Goal: Task Accomplishment & Management: Manage account settings

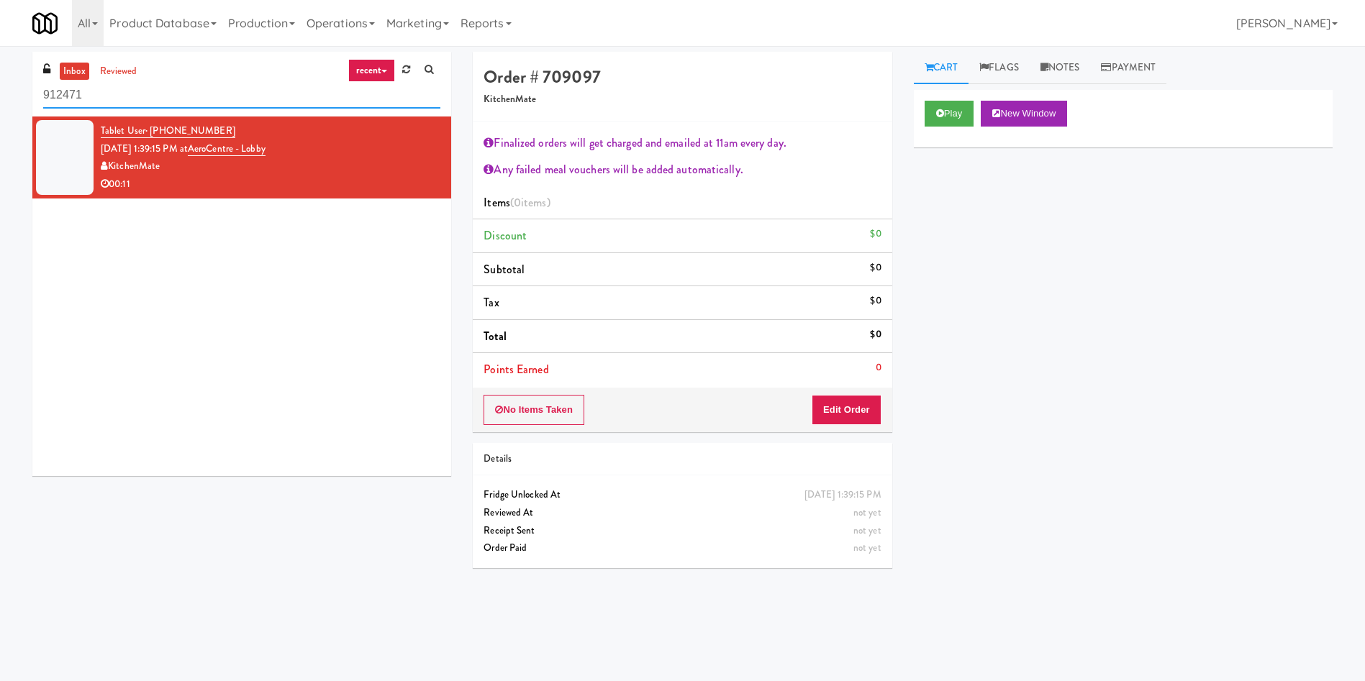
drag, startPoint x: 168, startPoint y: 93, endPoint x: 0, endPoint y: 82, distance: 168.0
click at [0, 82] on div "inbox reviewed recent all unclear take inventory issue suspicious failed recent…" at bounding box center [682, 341] width 1365 height 578
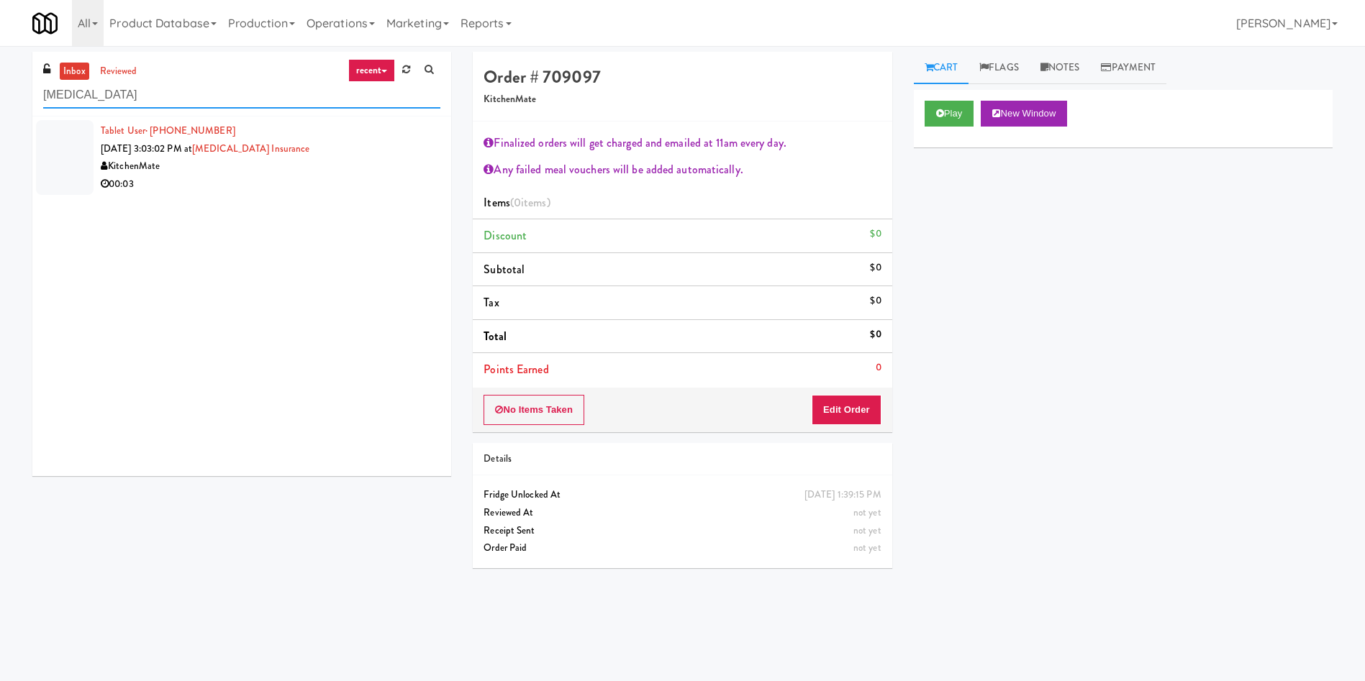
drag, startPoint x: 122, startPoint y: 97, endPoint x: 0, endPoint y: 97, distance: 121.6
click at [0, 97] on div "inbox reviewed recent all unclear take inventory issue suspicious failed recent…" at bounding box center [682, 341] width 1365 height 578
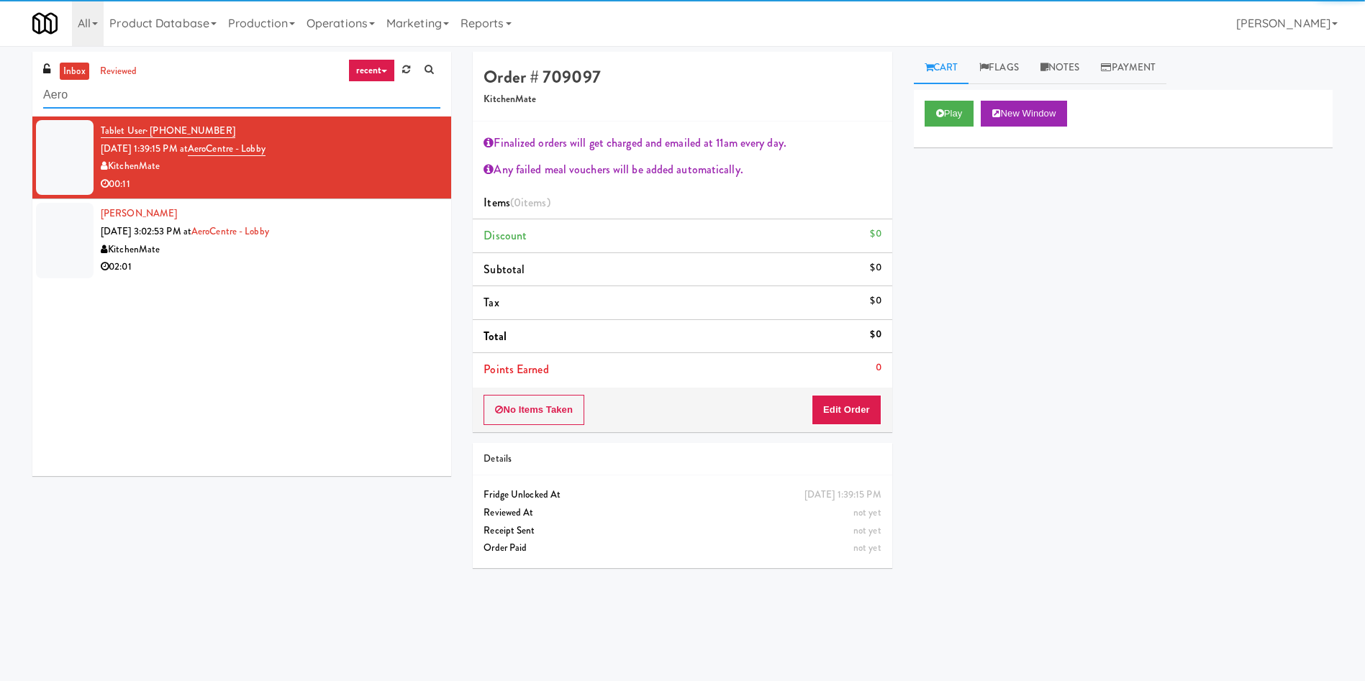
type input "Aero"
click at [49, 136] on div at bounding box center [65, 157] width 58 height 75
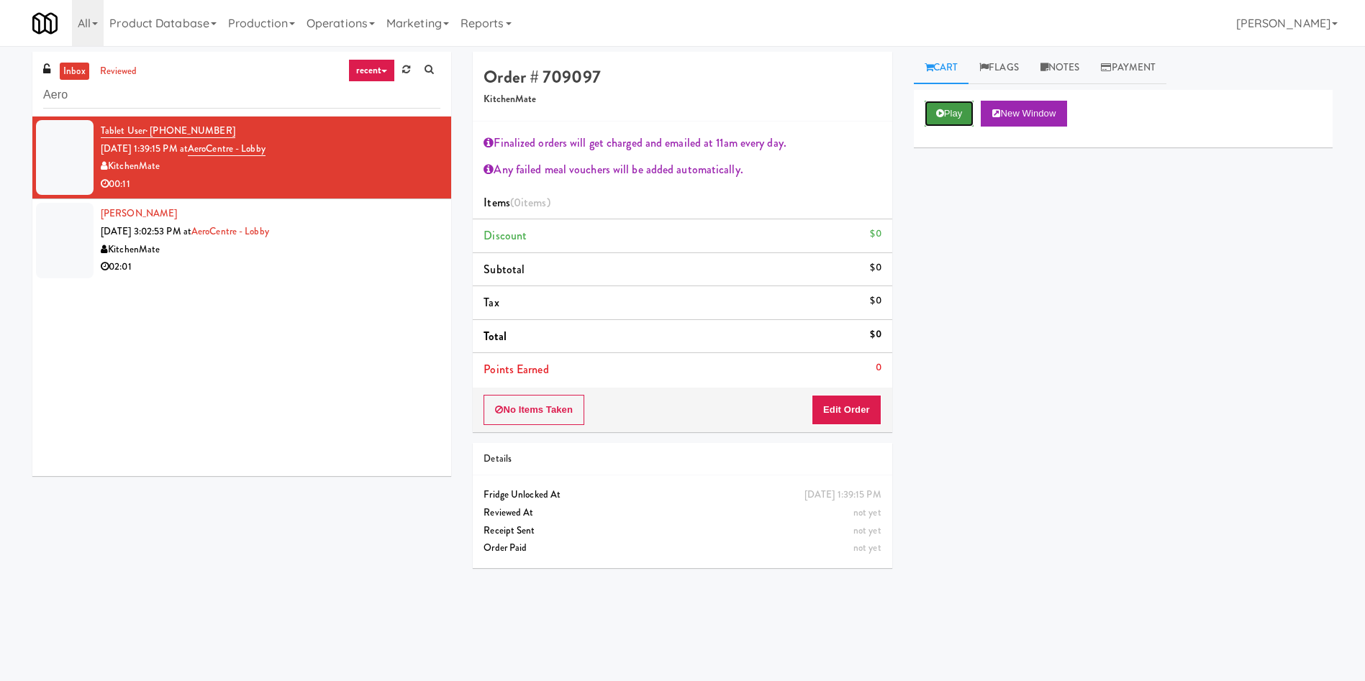
click at [952, 102] on button "Play" at bounding box center [950, 114] width 50 height 26
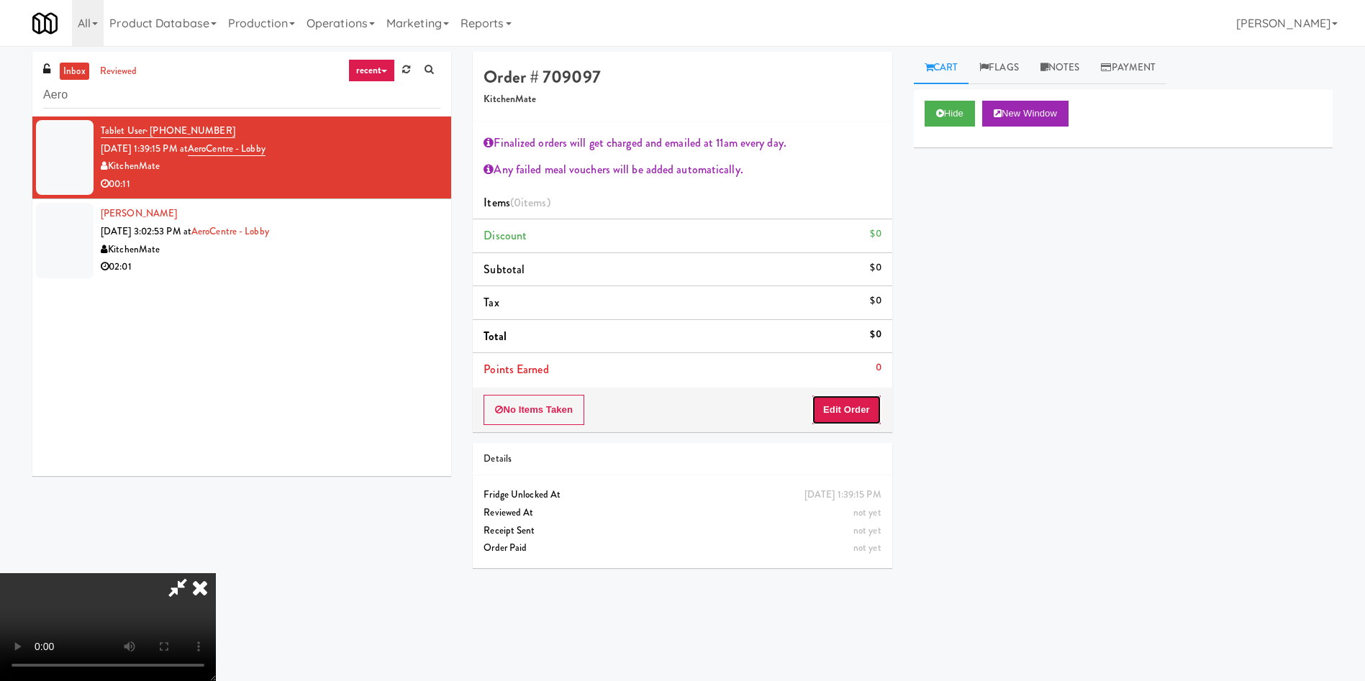
click at [857, 407] on button "Edit Order" at bounding box center [847, 410] width 70 height 30
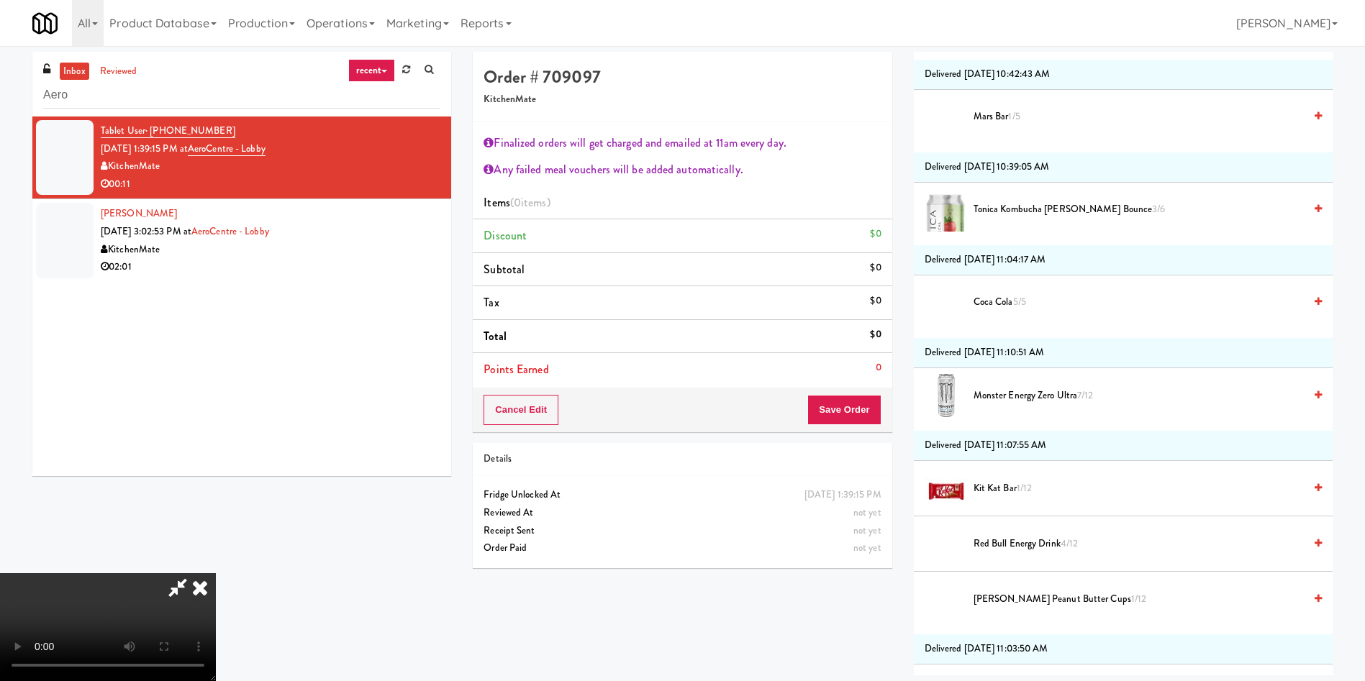
scroll to position [2051, 0]
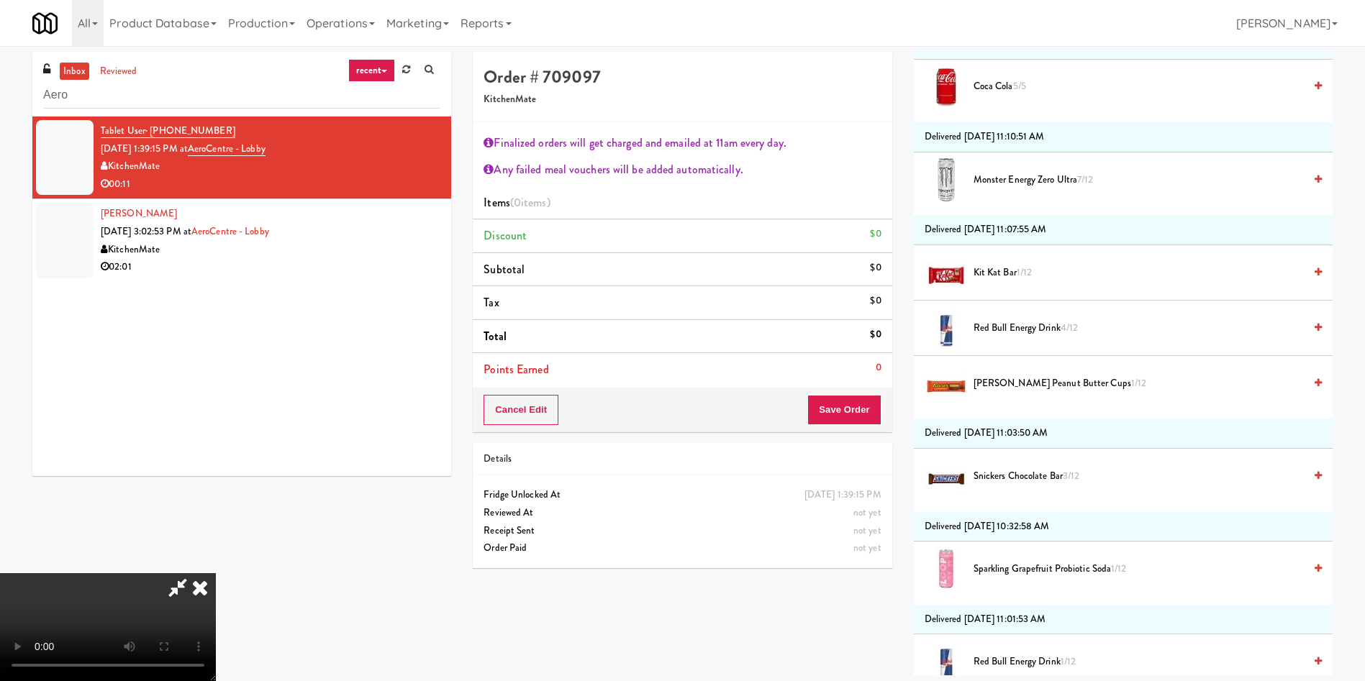
click at [216, 574] on video at bounding box center [108, 628] width 216 height 108
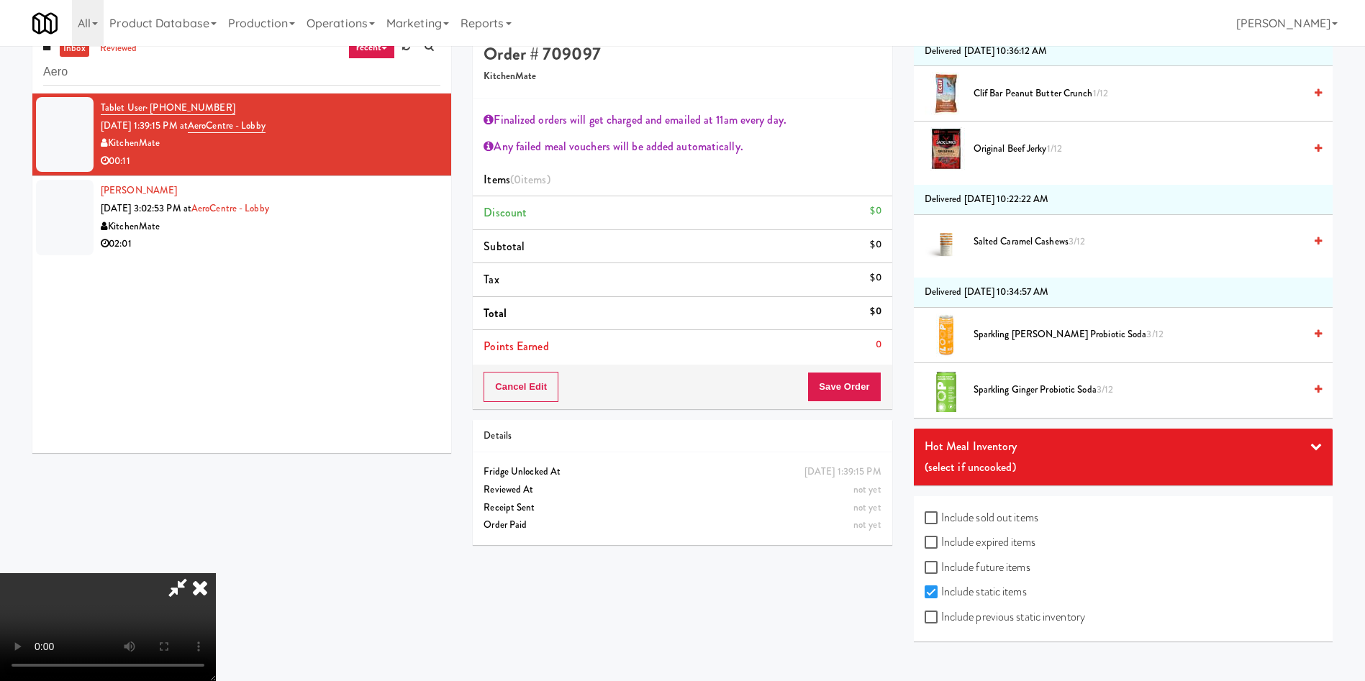
scroll to position [46, 0]
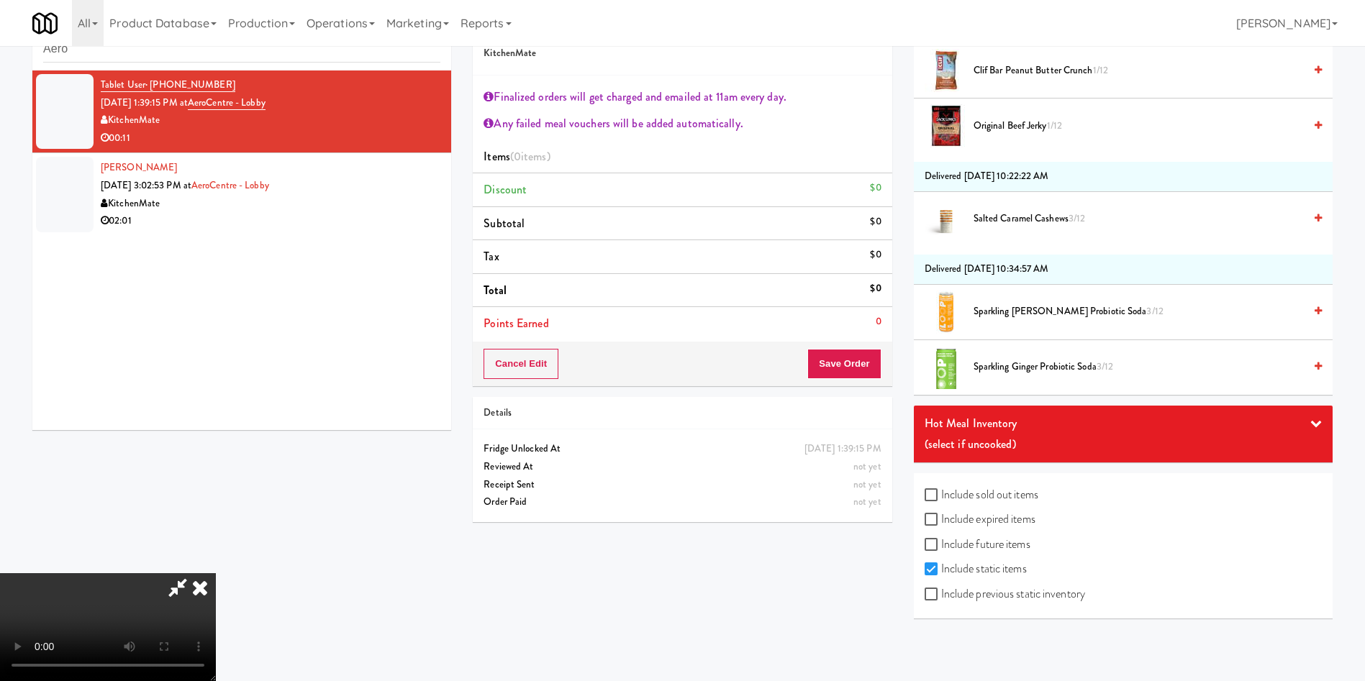
click at [1009, 497] on label "Include sold out items" at bounding box center [982, 495] width 114 height 22
click at [941, 497] on input "Include sold out items" at bounding box center [933, 496] width 17 height 12
checkbox input "true"
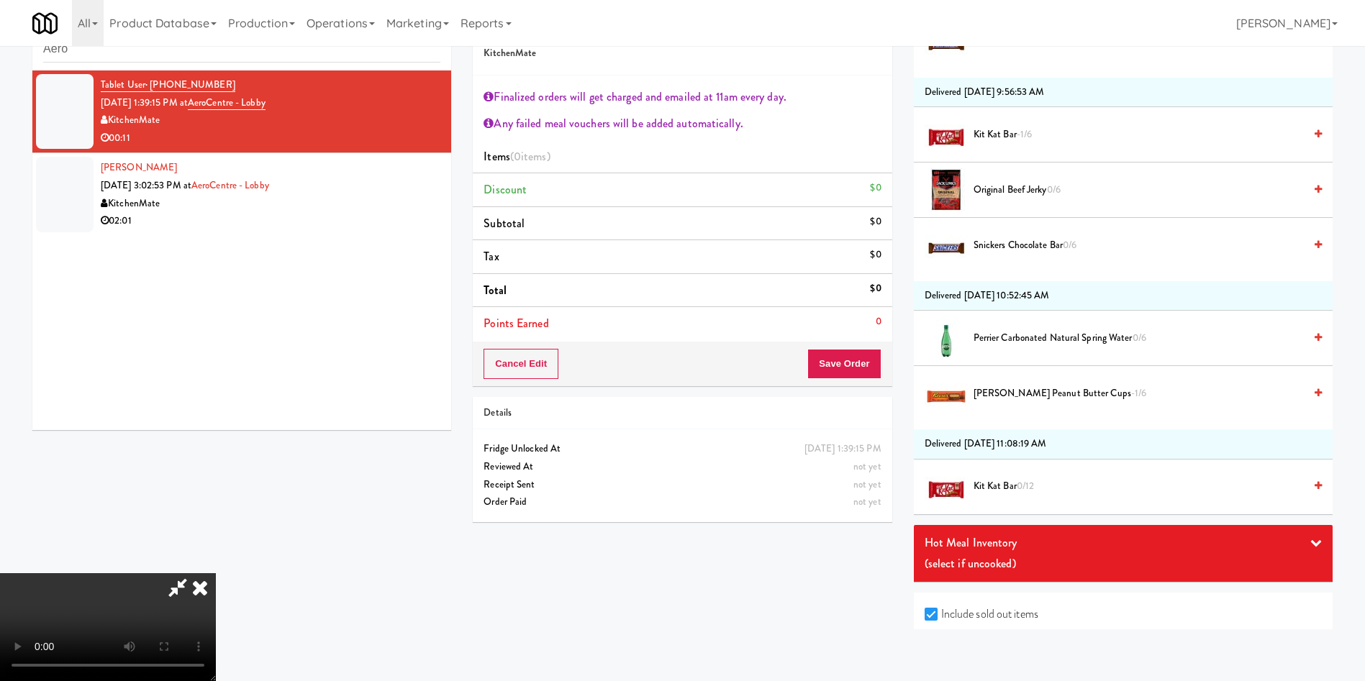
scroll to position [5373, 0]
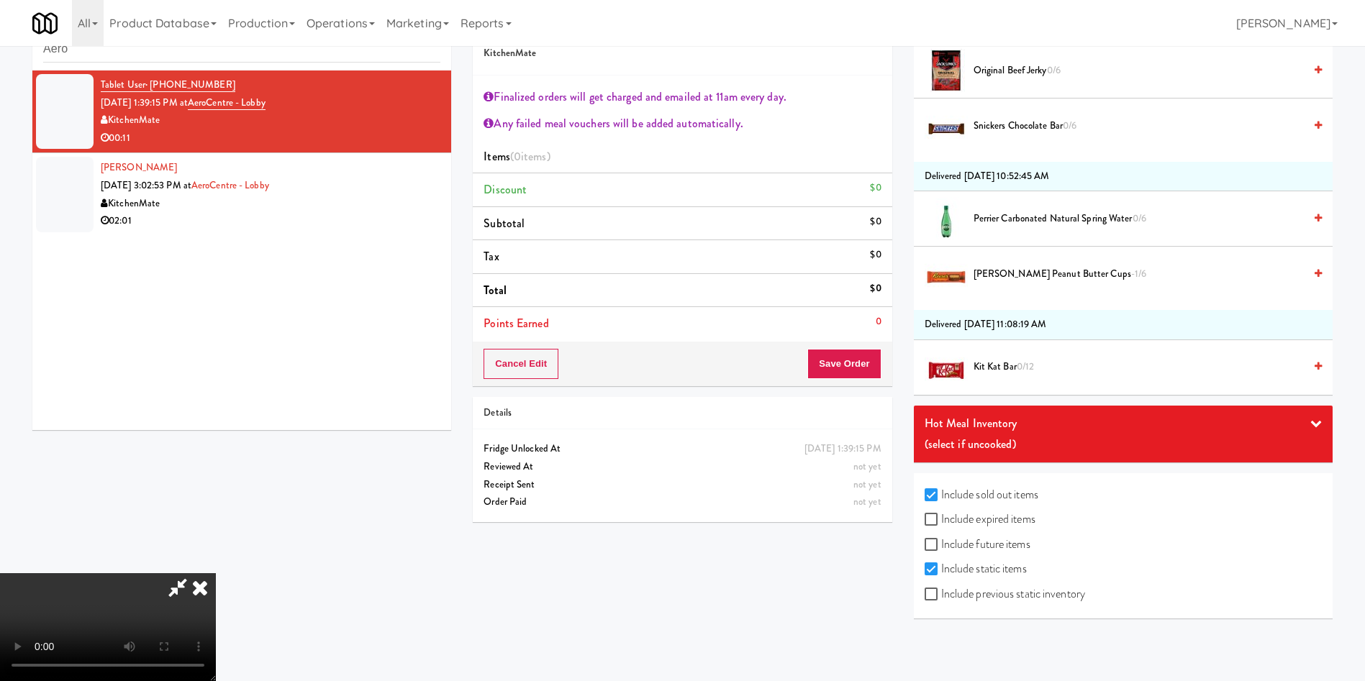
click at [964, 516] on label "Include expired items" at bounding box center [980, 520] width 111 height 22
click at [941, 516] on input "Include expired items" at bounding box center [933, 521] width 17 height 12
checkbox input "true"
click at [970, 550] on label "Include future items" at bounding box center [978, 545] width 106 height 22
click at [941, 550] on input "Include future items" at bounding box center [933, 546] width 17 height 12
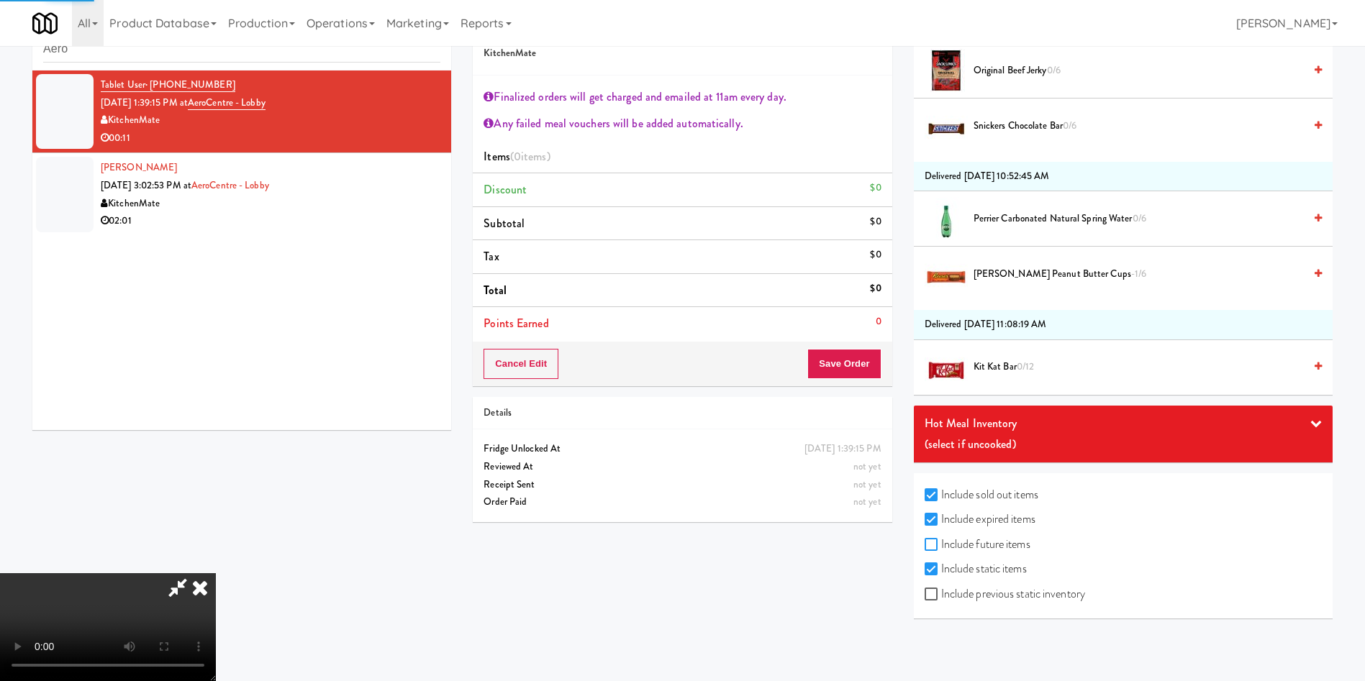
checkbox input "true"
click at [969, 602] on label "Include previous static inventory" at bounding box center [1005, 595] width 160 height 22
click at [941, 601] on input "Include previous static inventory" at bounding box center [933, 595] width 17 height 12
checkbox input "true"
click at [216, 574] on video at bounding box center [108, 628] width 216 height 108
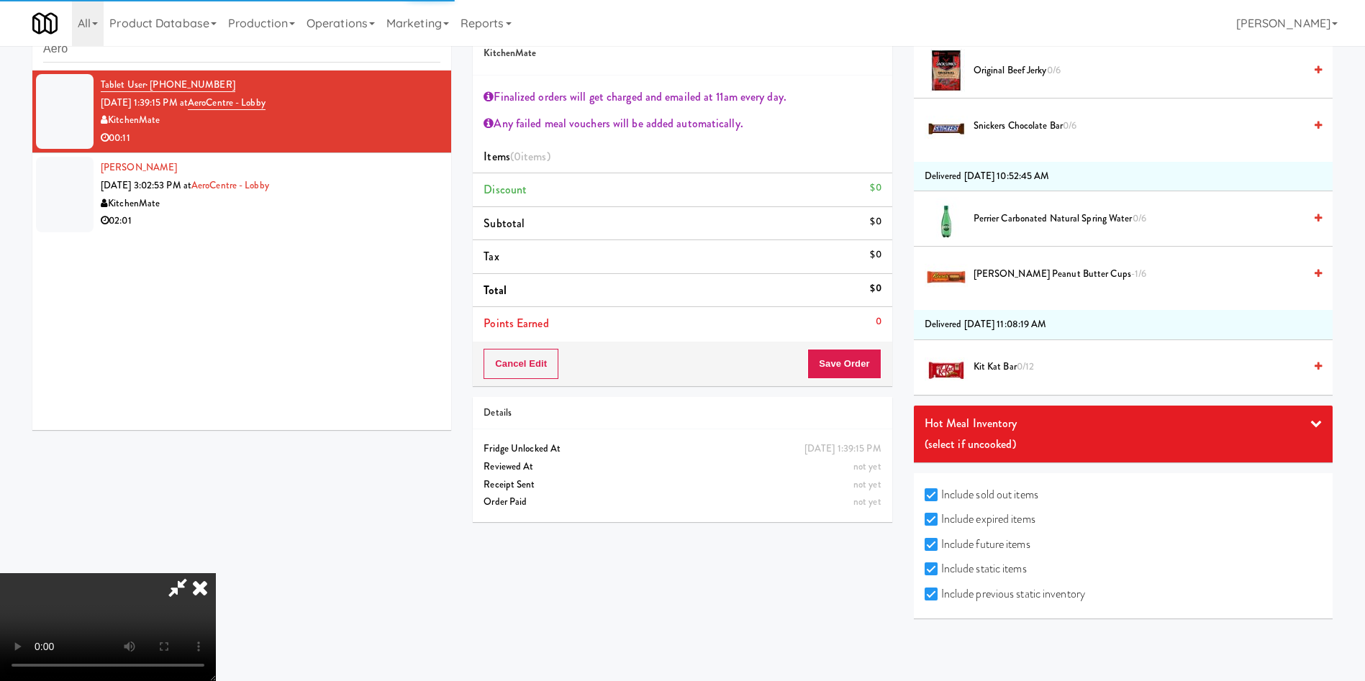
click at [216, 574] on video at bounding box center [108, 628] width 216 height 108
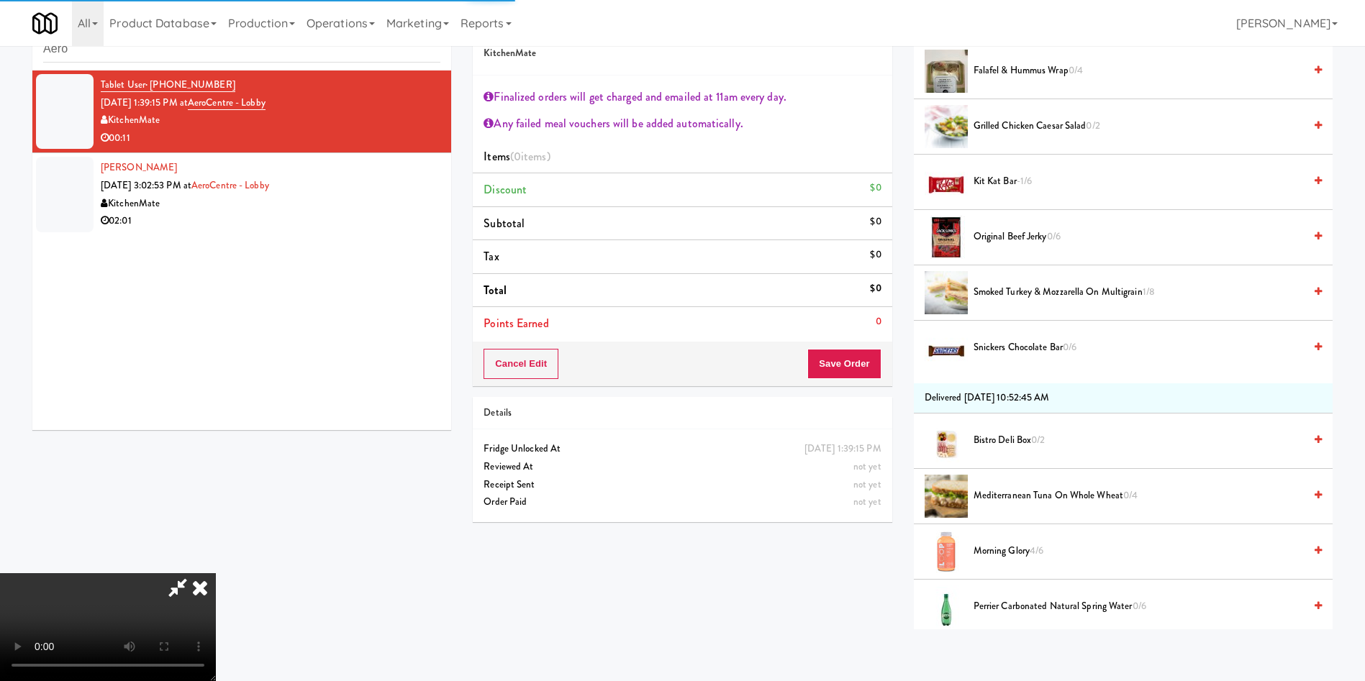
scroll to position [267, 0]
click at [216, 574] on video at bounding box center [108, 628] width 216 height 108
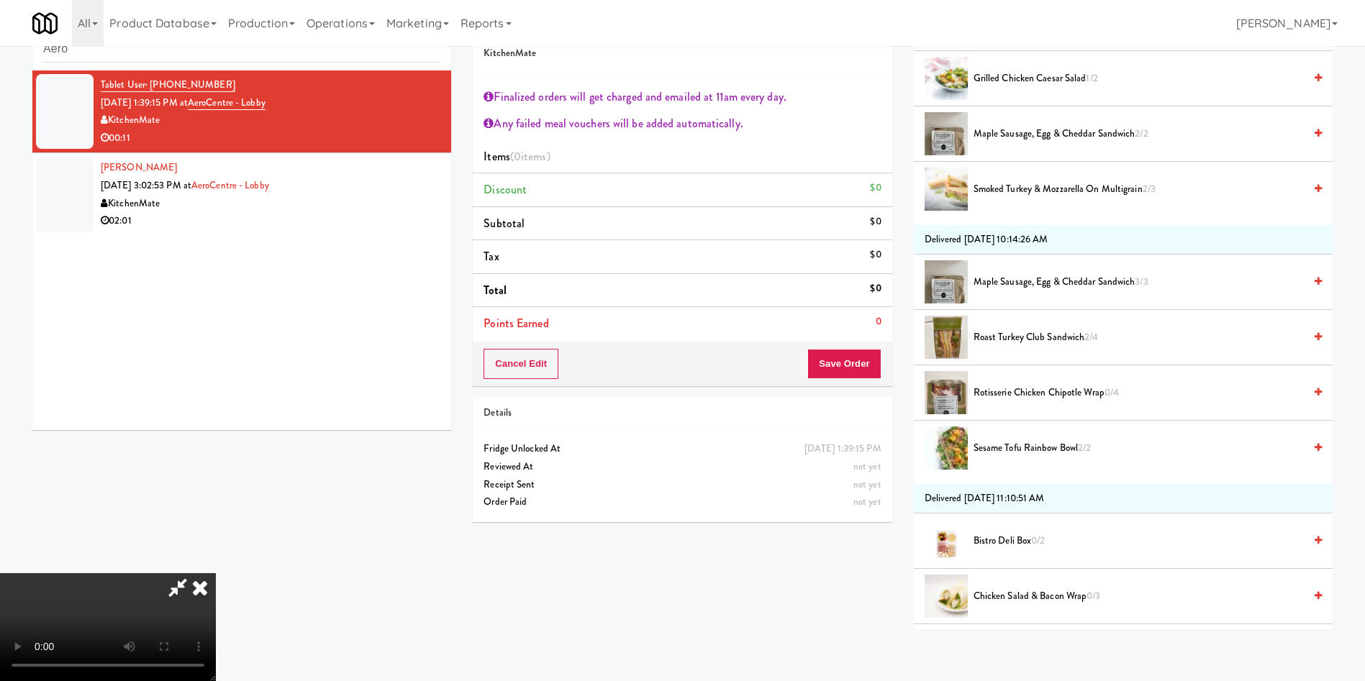
scroll to position [6692, 0]
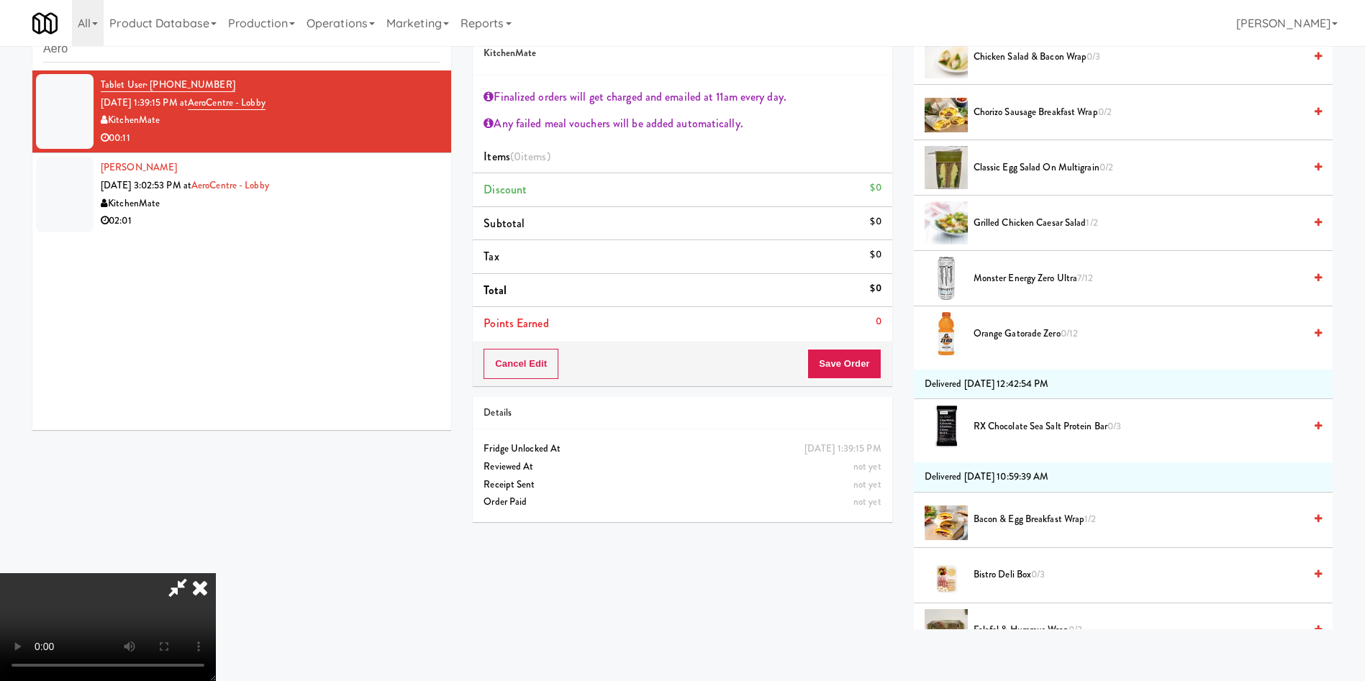
click at [216, 574] on video at bounding box center [108, 628] width 216 height 108
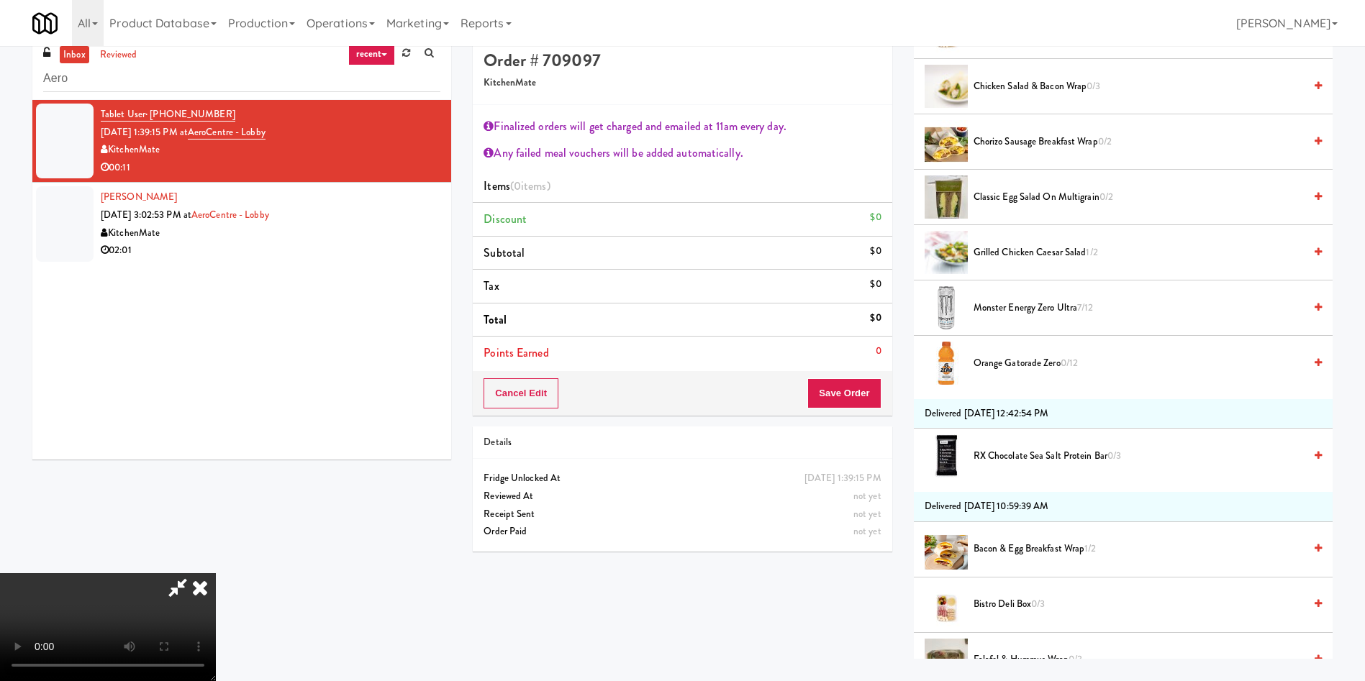
scroll to position [0, 0]
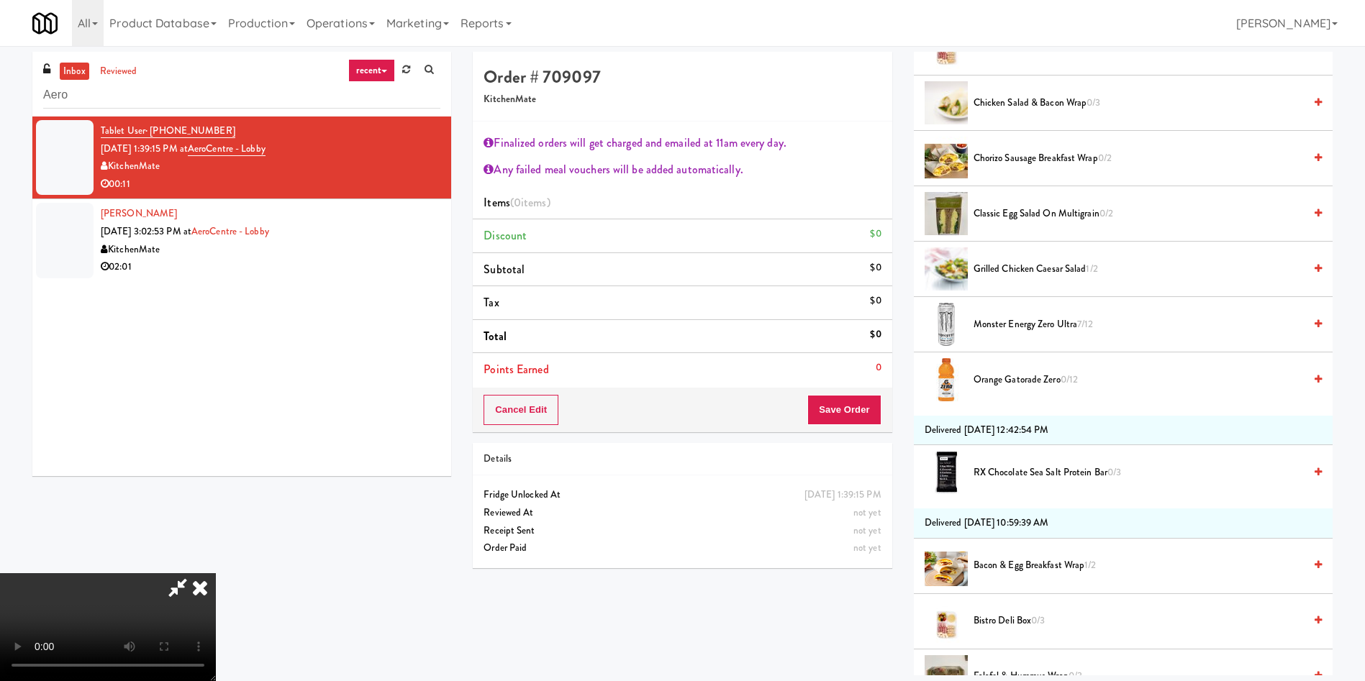
click at [194, 574] on icon at bounding box center [177, 588] width 33 height 29
click at [216, 574] on icon at bounding box center [200, 588] width 32 height 29
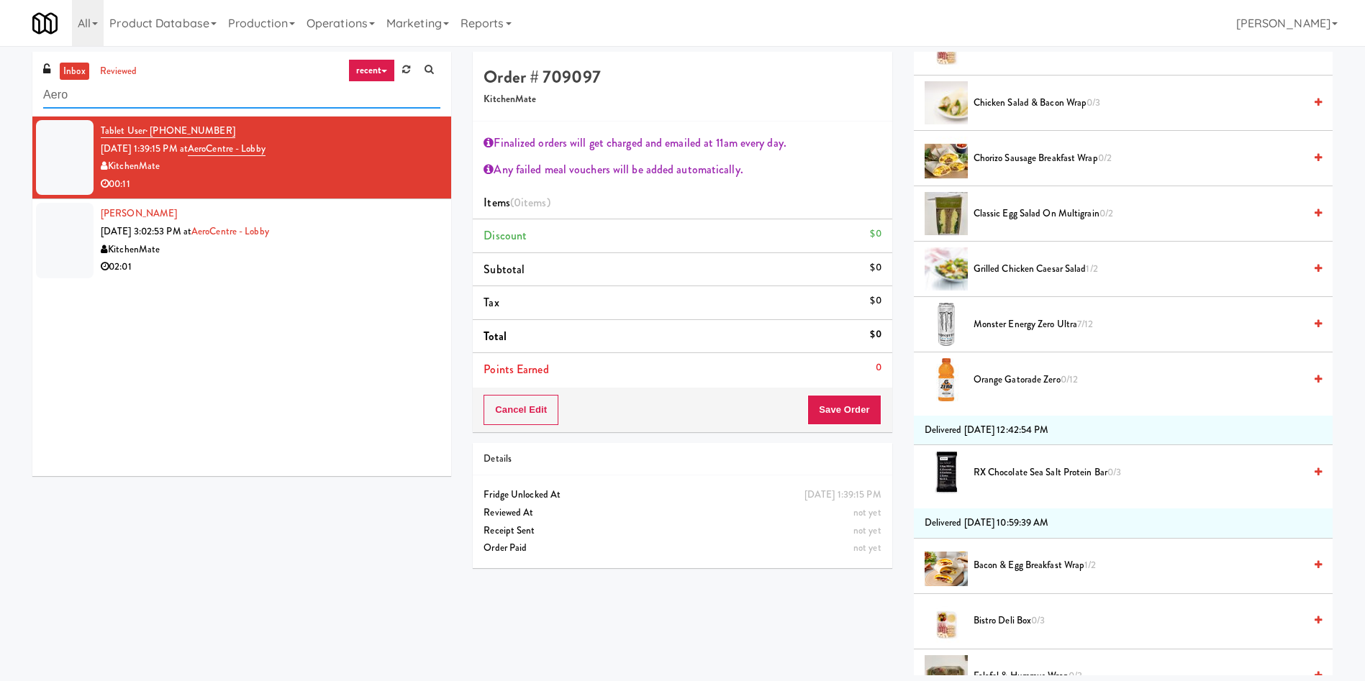
drag, startPoint x: 101, startPoint y: 91, endPoint x: 0, endPoint y: 89, distance: 101.5
click at [0, 89] on div "inbox reviewed recent all unclear take inventory issue suspicious failed recent…" at bounding box center [682, 364] width 1365 height 624
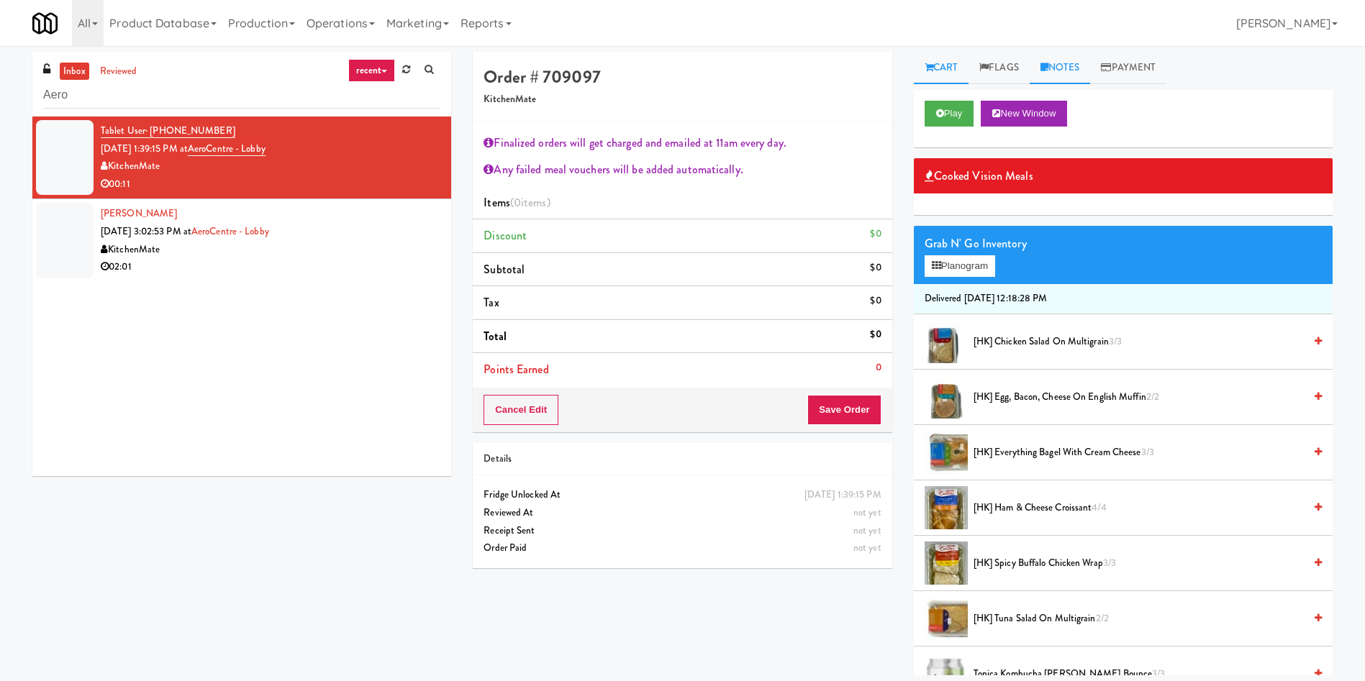
click at [1066, 58] on link "Notes" at bounding box center [1060, 68] width 61 height 32
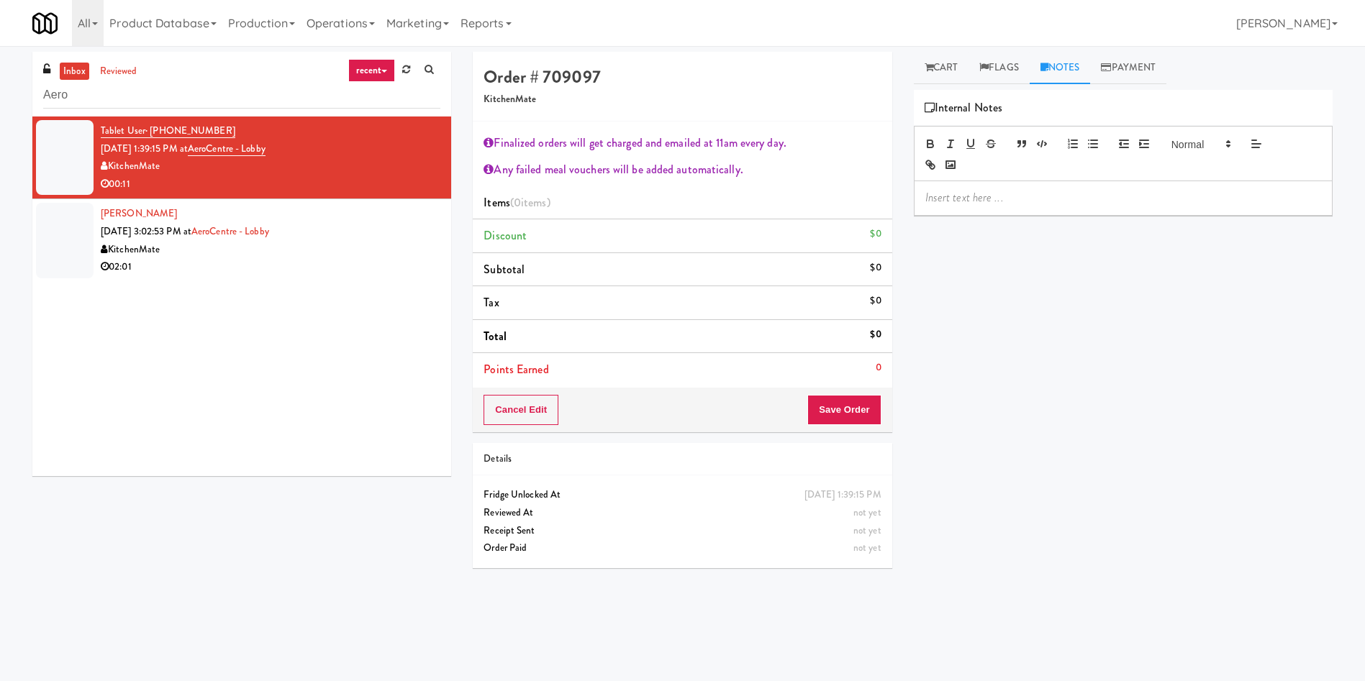
click at [68, 260] on div at bounding box center [65, 240] width 58 height 75
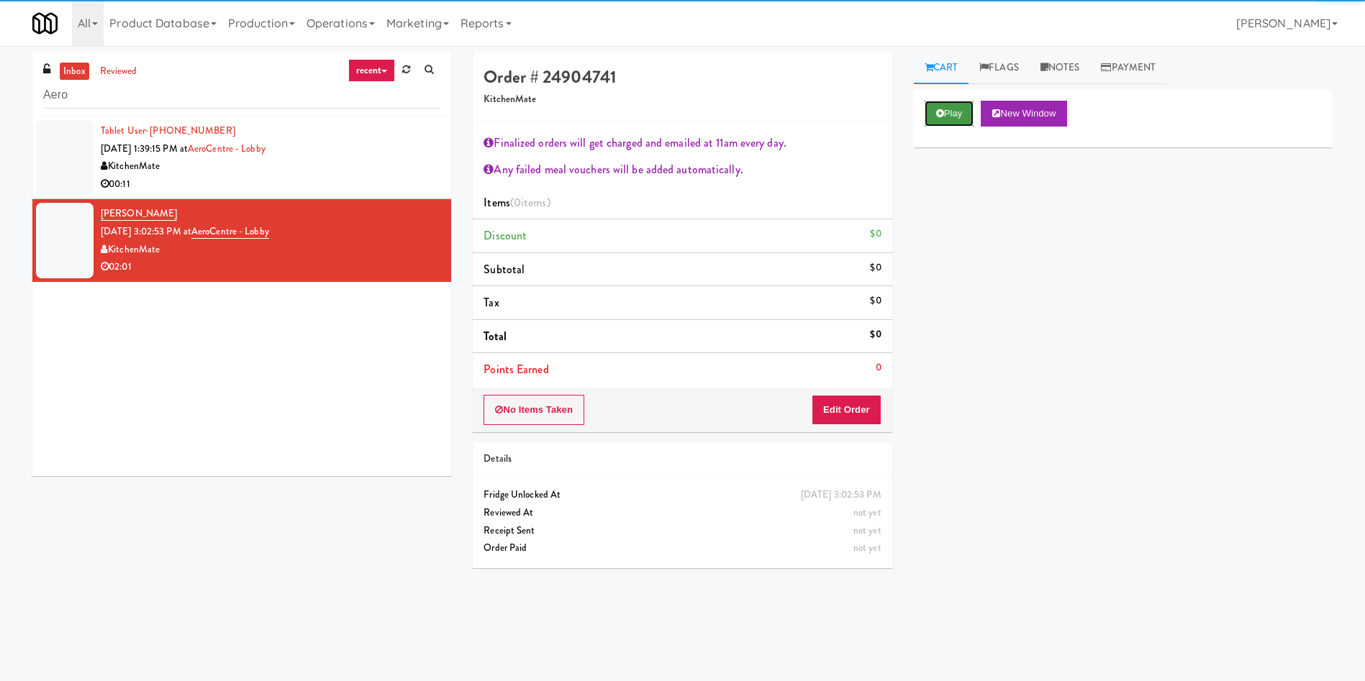
click at [948, 112] on button "Play" at bounding box center [950, 114] width 50 height 26
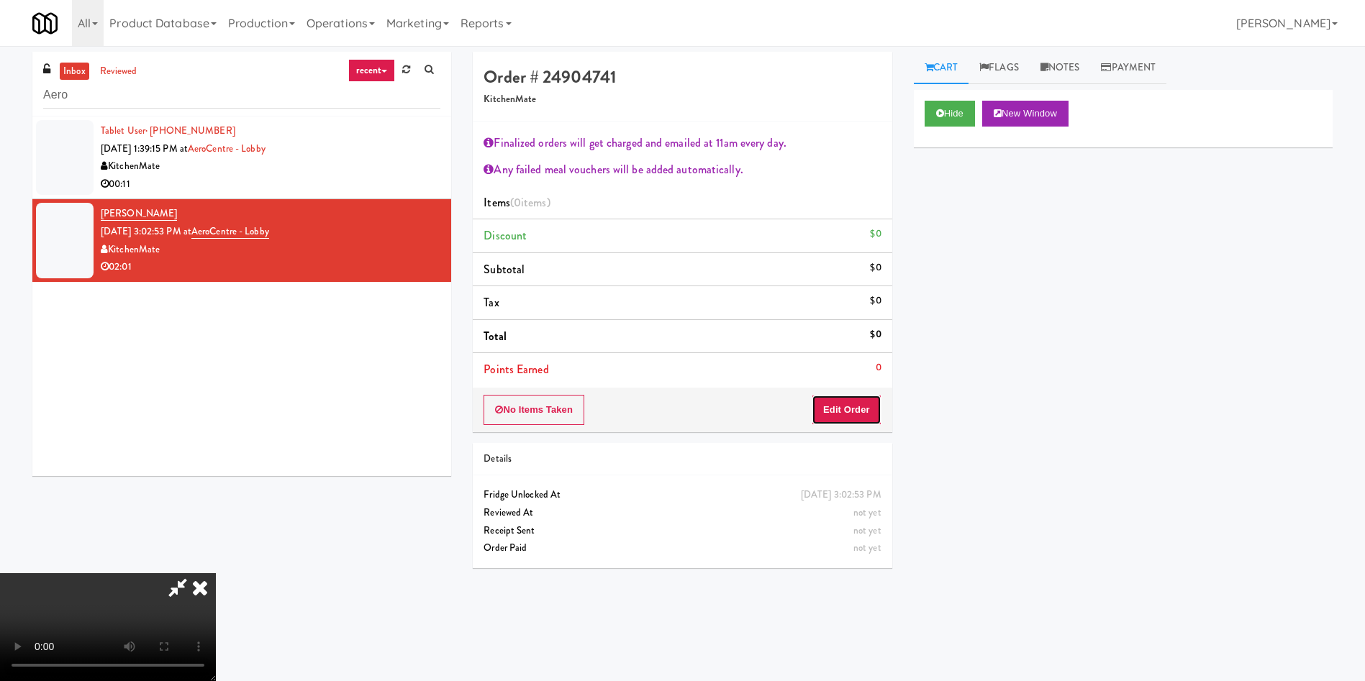
click at [851, 410] on button "Edit Order" at bounding box center [847, 410] width 70 height 30
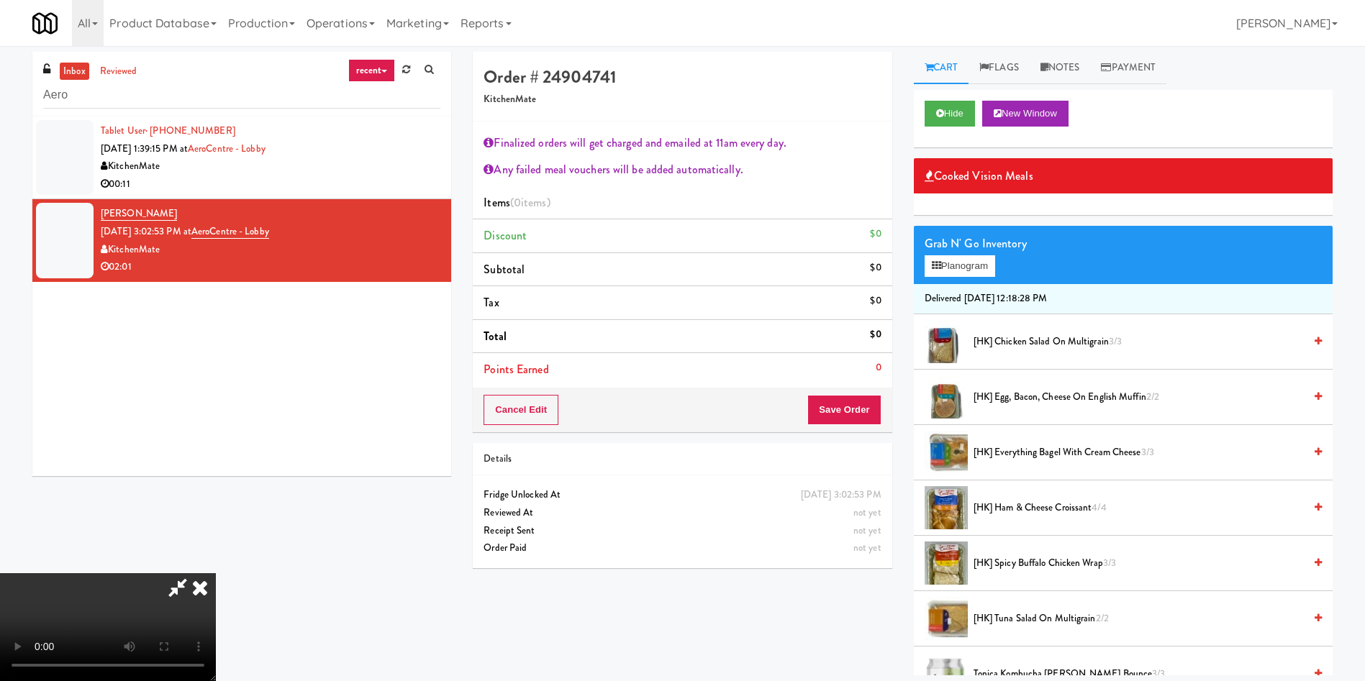
click at [216, 574] on video at bounding box center [108, 628] width 216 height 108
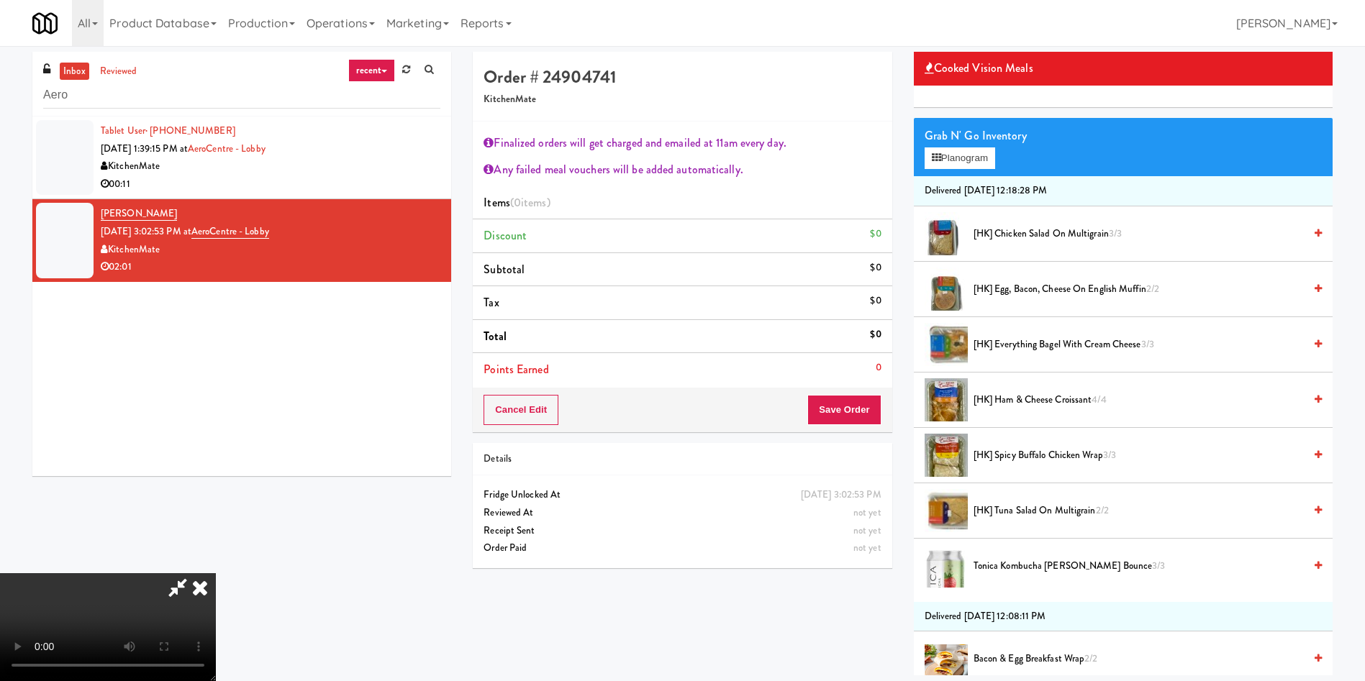
click at [216, 574] on video at bounding box center [108, 628] width 216 height 108
click at [1024, 344] on span "[HK] Everything Bagel with Cream Cheese 3/3" at bounding box center [1139, 345] width 330 height 18
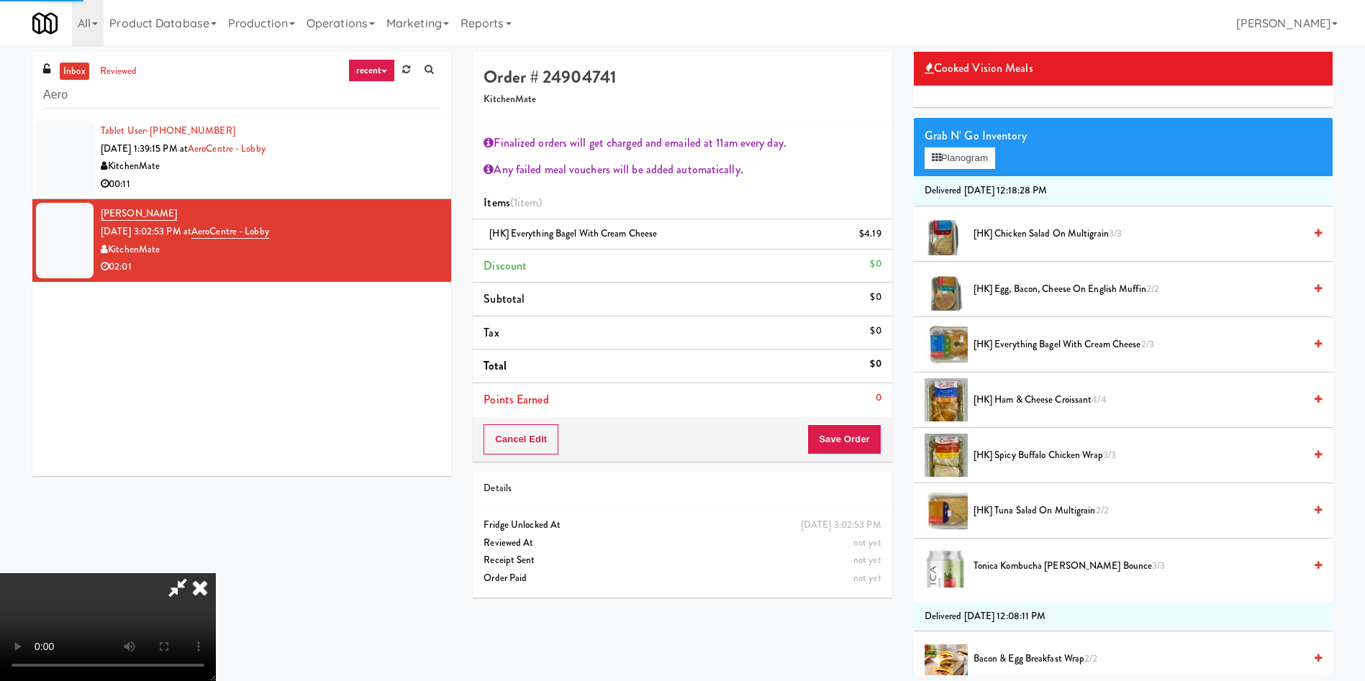
scroll to position [216, 0]
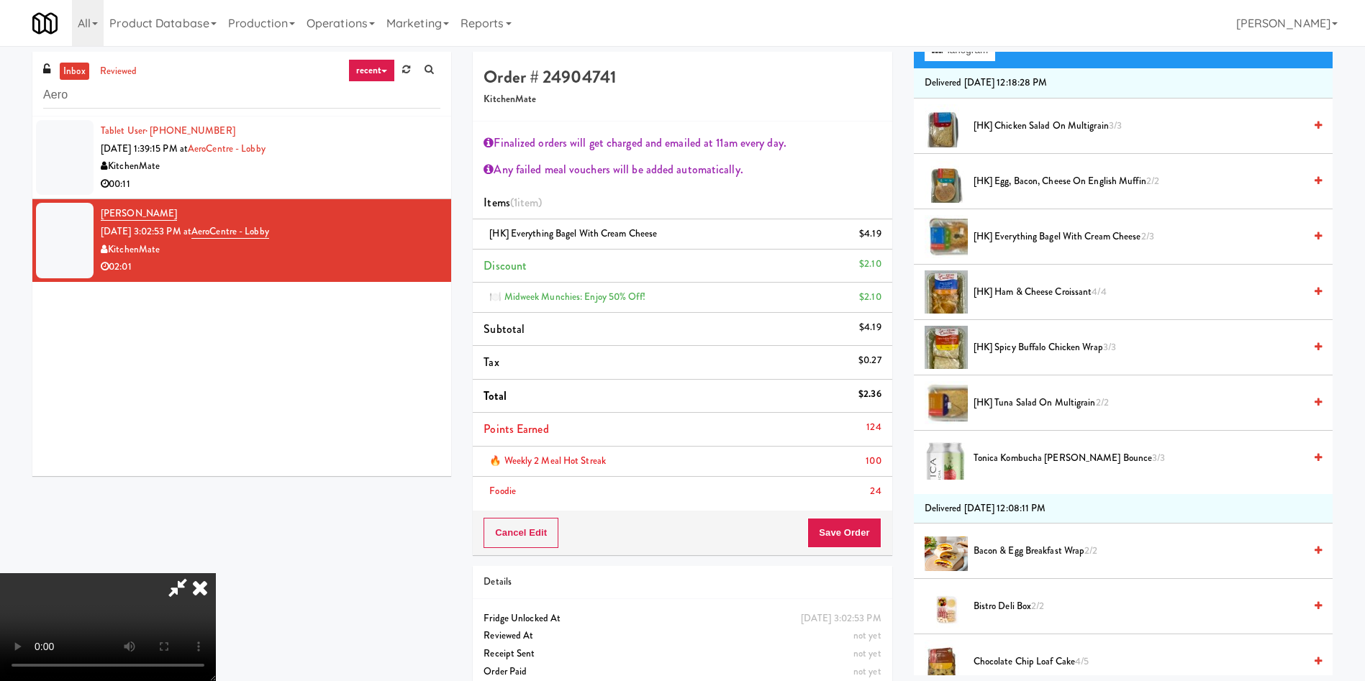
click at [1013, 347] on span "[HK] Spicy Buffalo Chicken Wrap 3/3" at bounding box center [1139, 348] width 330 height 18
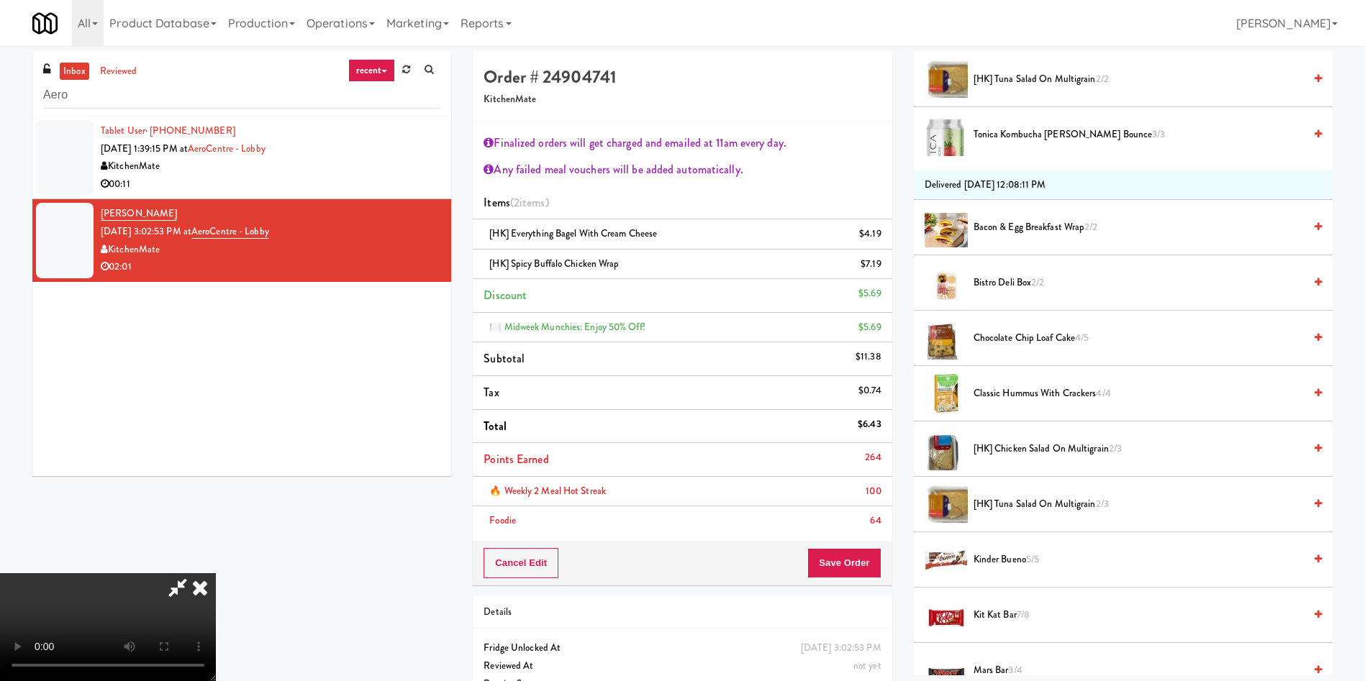
click at [216, 574] on video at bounding box center [108, 628] width 216 height 108
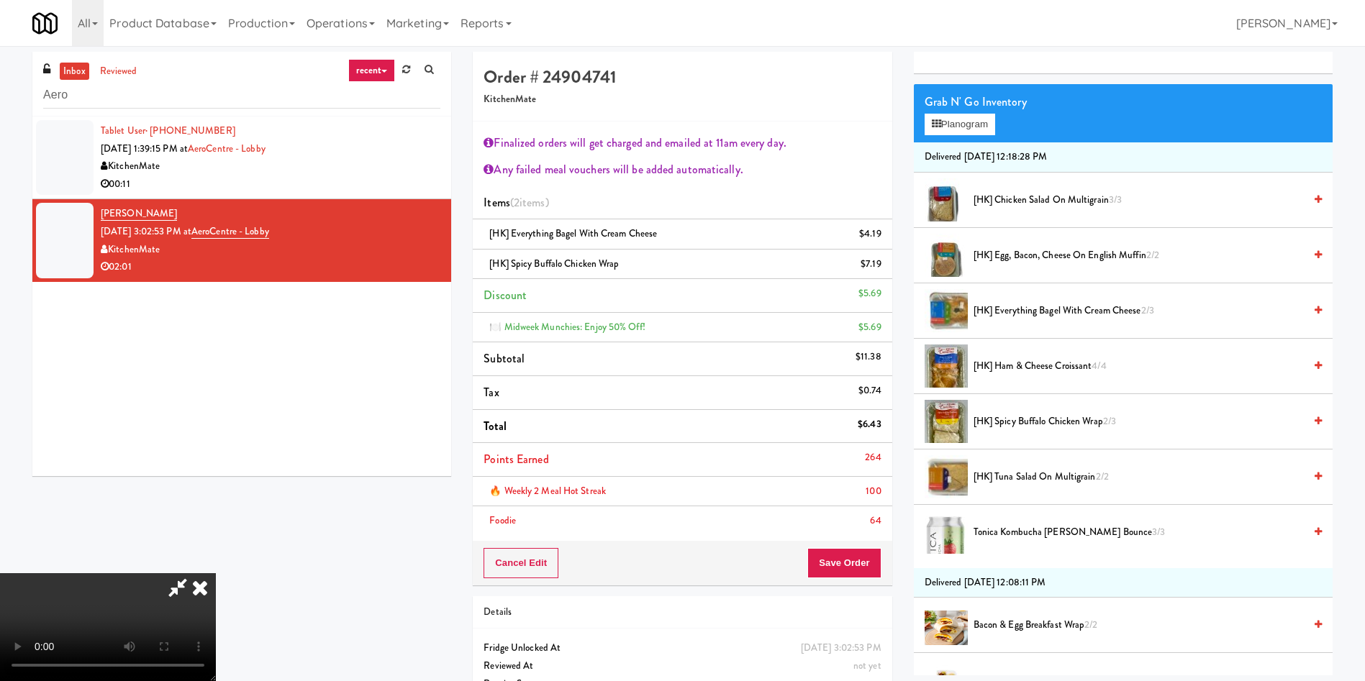
scroll to position [108, 0]
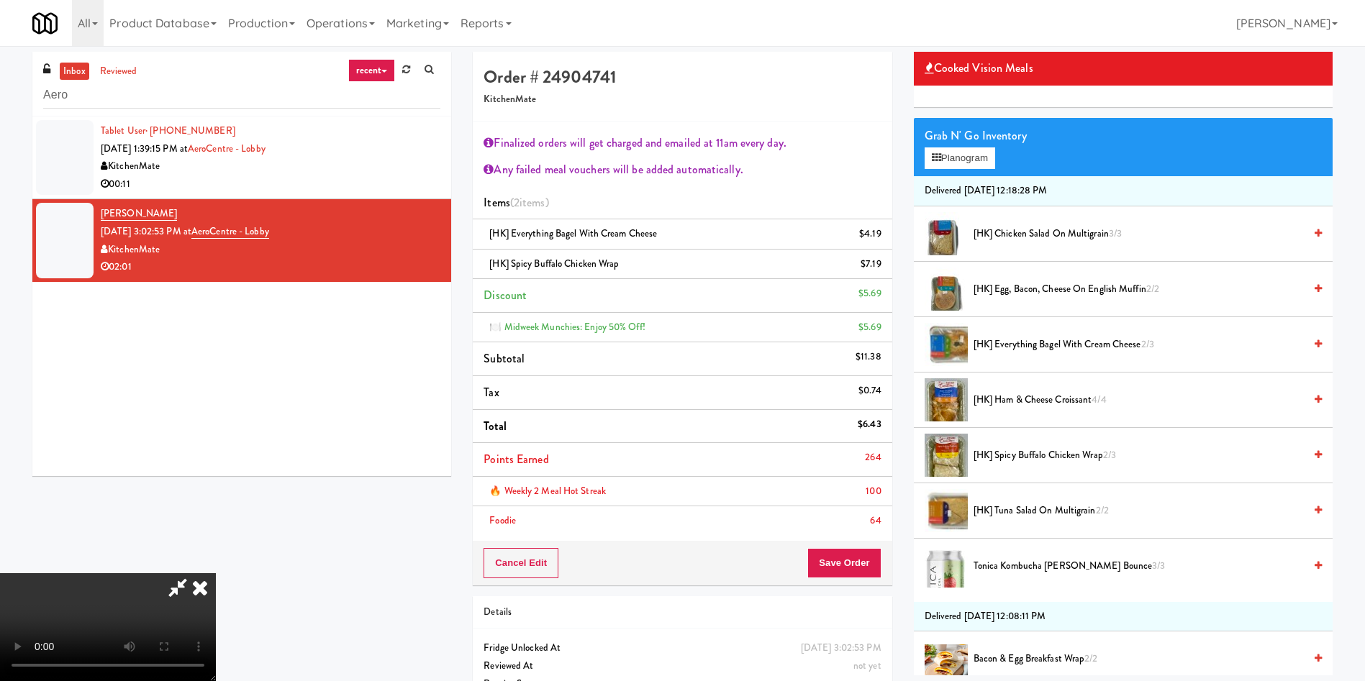
click at [216, 574] on video at bounding box center [108, 628] width 216 height 108
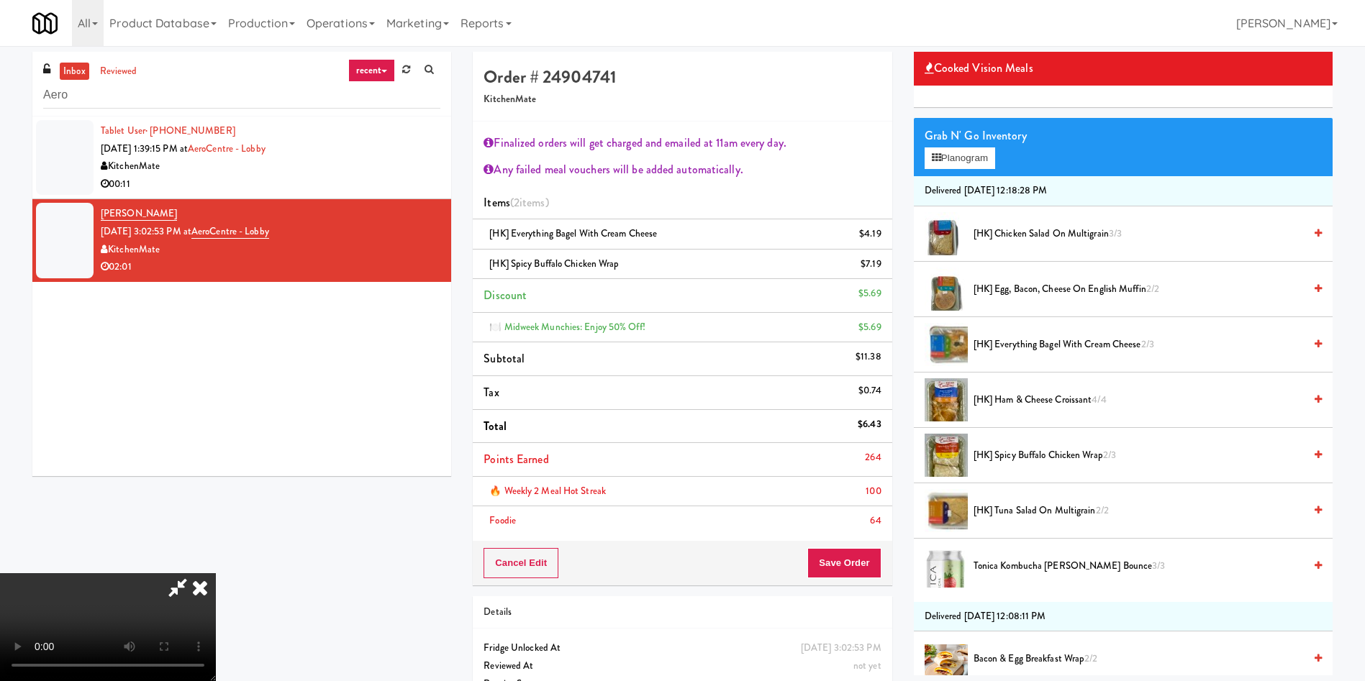
click at [216, 574] on icon at bounding box center [200, 588] width 32 height 29
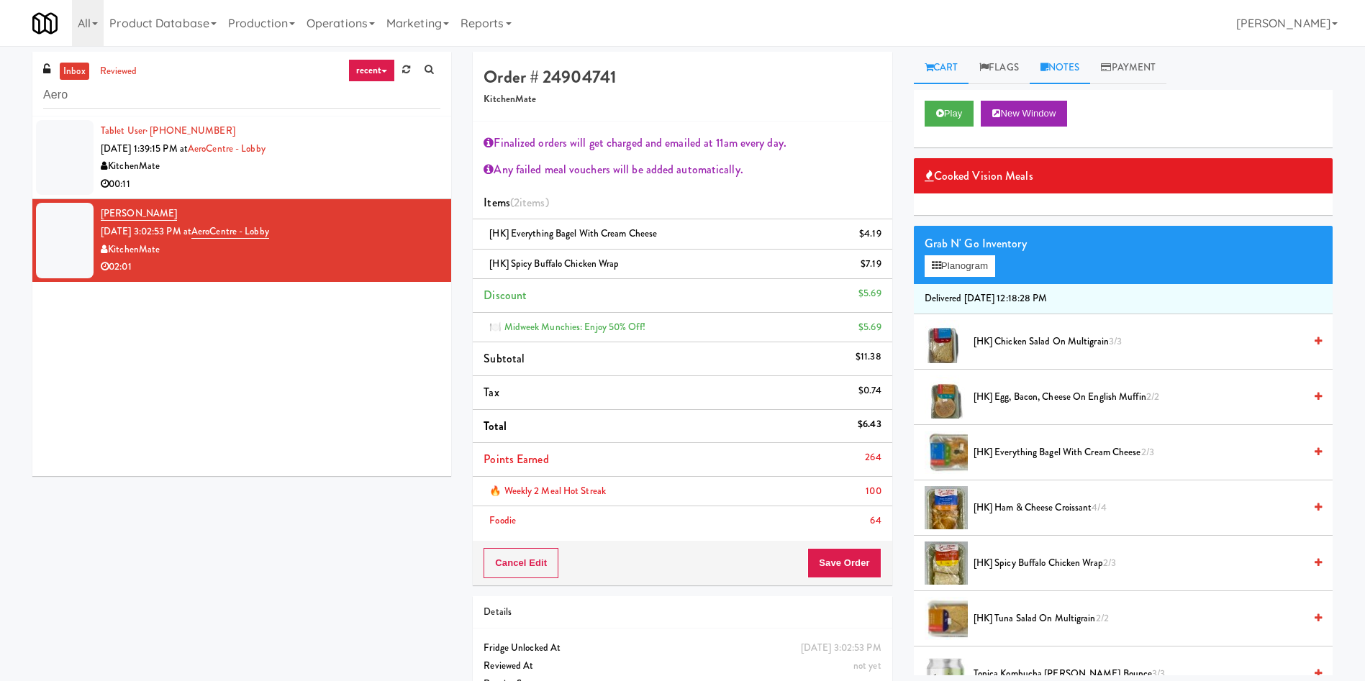
click at [1090, 63] on link "Notes" at bounding box center [1060, 68] width 61 height 32
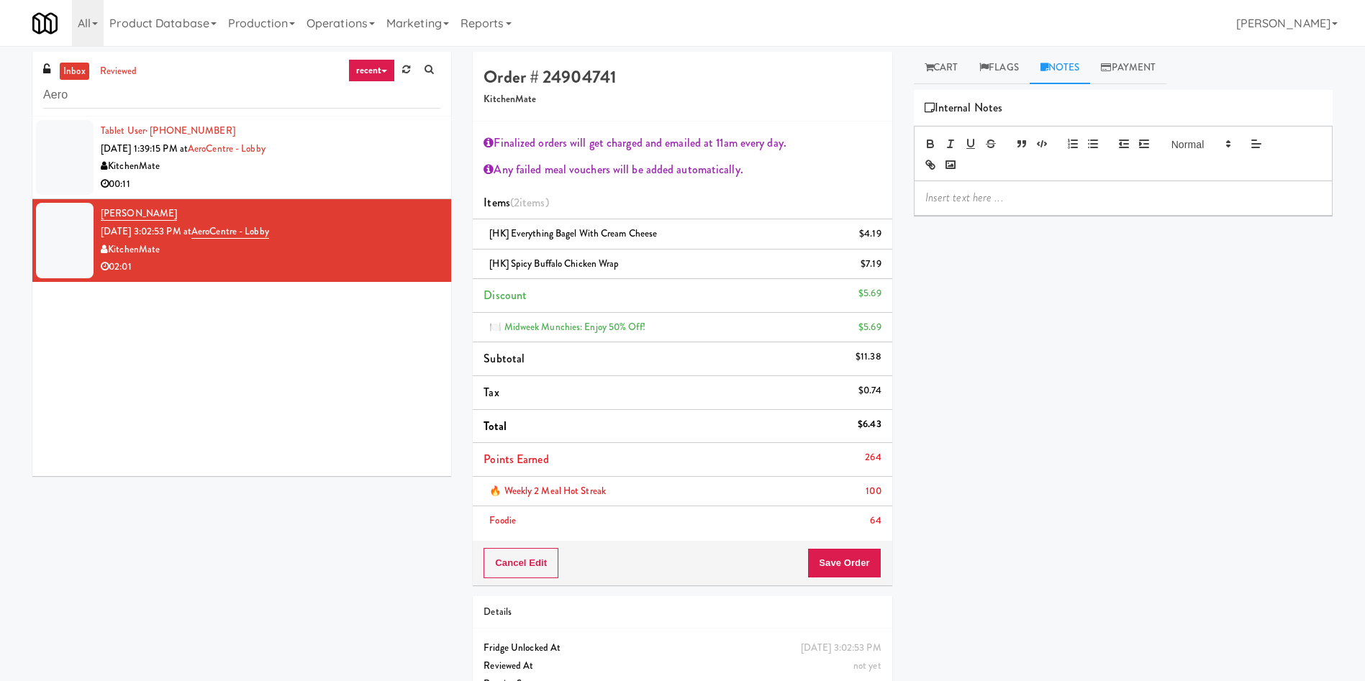
click at [1077, 191] on p at bounding box center [1123, 198] width 396 height 16
drag, startPoint x: 1041, startPoint y: 194, endPoint x: 1138, endPoint y: 210, distance: 98.4
click at [1041, 194] on p "Ela: Pending as no Chicke caesar wrap" at bounding box center [1123, 198] width 396 height 16
click at [1151, 190] on p "Ela: Pending as no Chicken caesar wrap" at bounding box center [1123, 198] width 396 height 16
click at [1071, 197] on p "Ela: Pending as no Chicken caesar wrap in the Inventory" at bounding box center [1123, 198] width 396 height 16
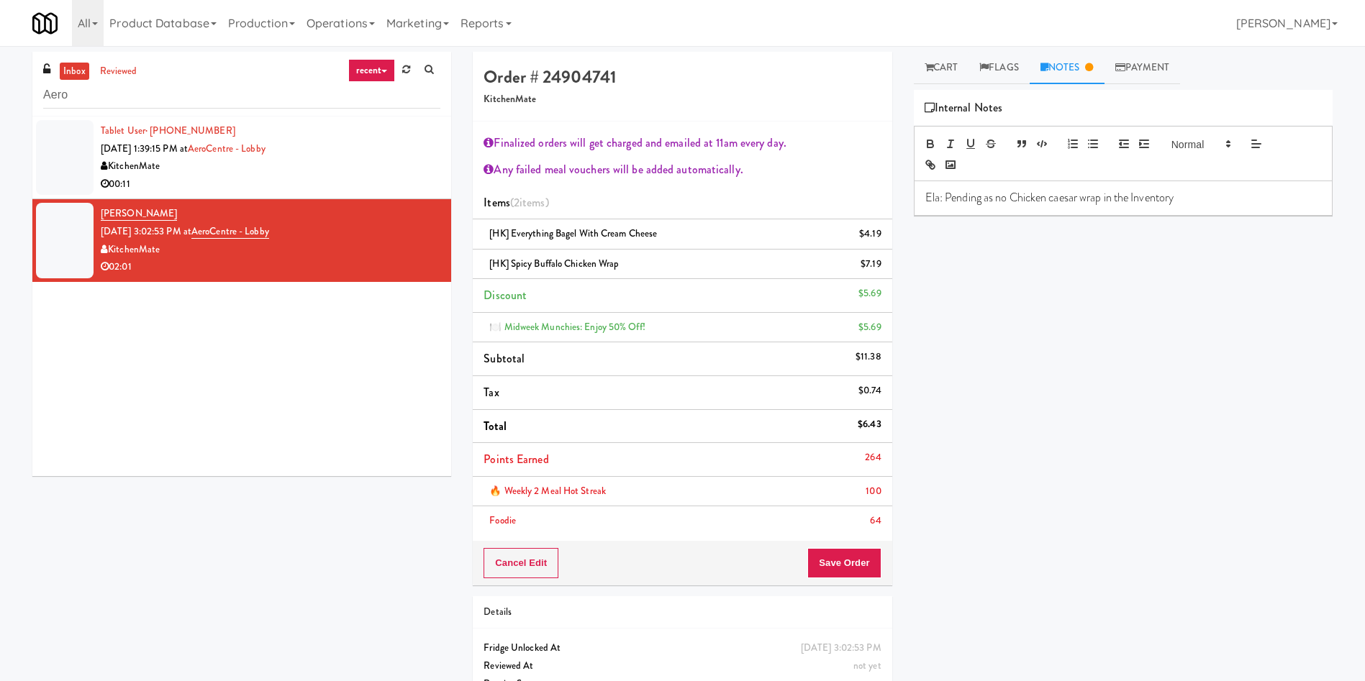
drag, startPoint x: 1057, startPoint y: 197, endPoint x: 1141, endPoint y: 209, distance: 84.4
click at [1057, 197] on p "Ela: Pending as no Chicken caesar wrap in the Inventory" at bounding box center [1123, 198] width 396 height 16
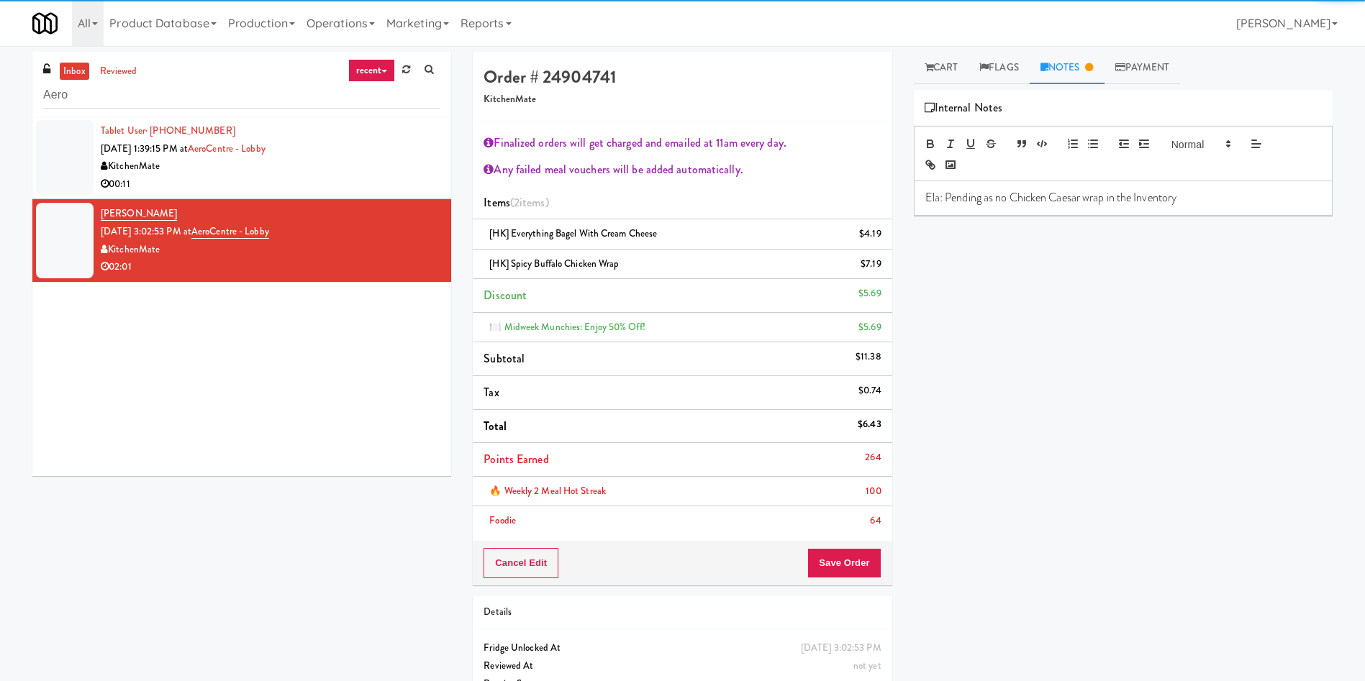
click at [1210, 191] on p "Ela: Pending as no Chicken Caesar wrap in the Inventory" at bounding box center [1123, 198] width 396 height 16
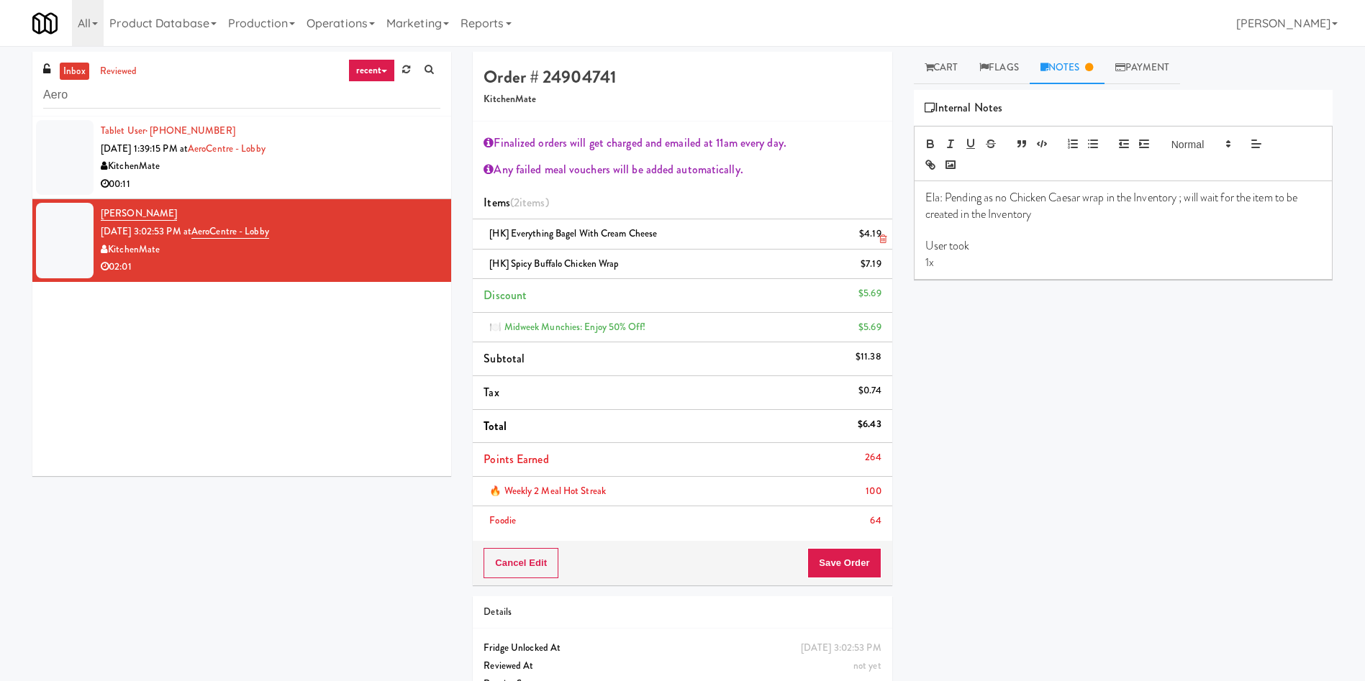
drag, startPoint x: 692, startPoint y: 235, endPoint x: 515, endPoint y: 237, distance: 177.8
click at [515, 237] on div "[HK] Everything Bagel with Cream Cheese $4.19" at bounding box center [682, 234] width 397 height 18
copy span "Everything Bagel with Cream Cheese"
click at [966, 263] on p "1x" at bounding box center [1123, 263] width 396 height 16
drag, startPoint x: 659, startPoint y: 261, endPoint x: 731, endPoint y: 263, distance: 72.0
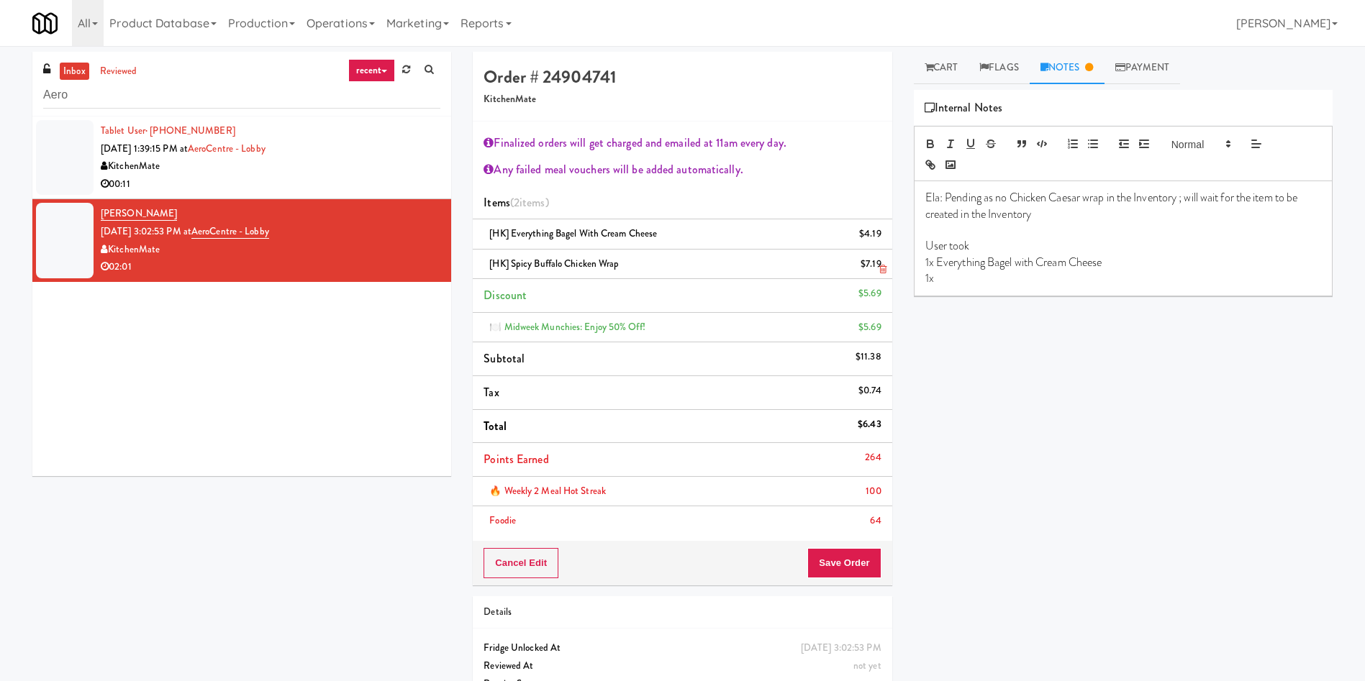
click at [518, 261] on div "[HK] Spicy Buffalo Chicken Wrap $7.19" at bounding box center [682, 264] width 397 height 18
copy span "picy Buffalo Chicken Wrap"
click at [991, 280] on p "1x" at bounding box center [1123, 279] width 396 height 16
click at [64, 199] on li "[PERSON_NAME] [DATE] 3:02:53 PM at AeroCentre - Lobby KitchenMate 02:01" at bounding box center [241, 240] width 419 height 82
click at [71, 197] on li "Tablet User · (647) 703-5612 [DATE] 1:39:15 PM at AeroCentre - Lobby KitchenMat…" at bounding box center [241, 158] width 419 height 83
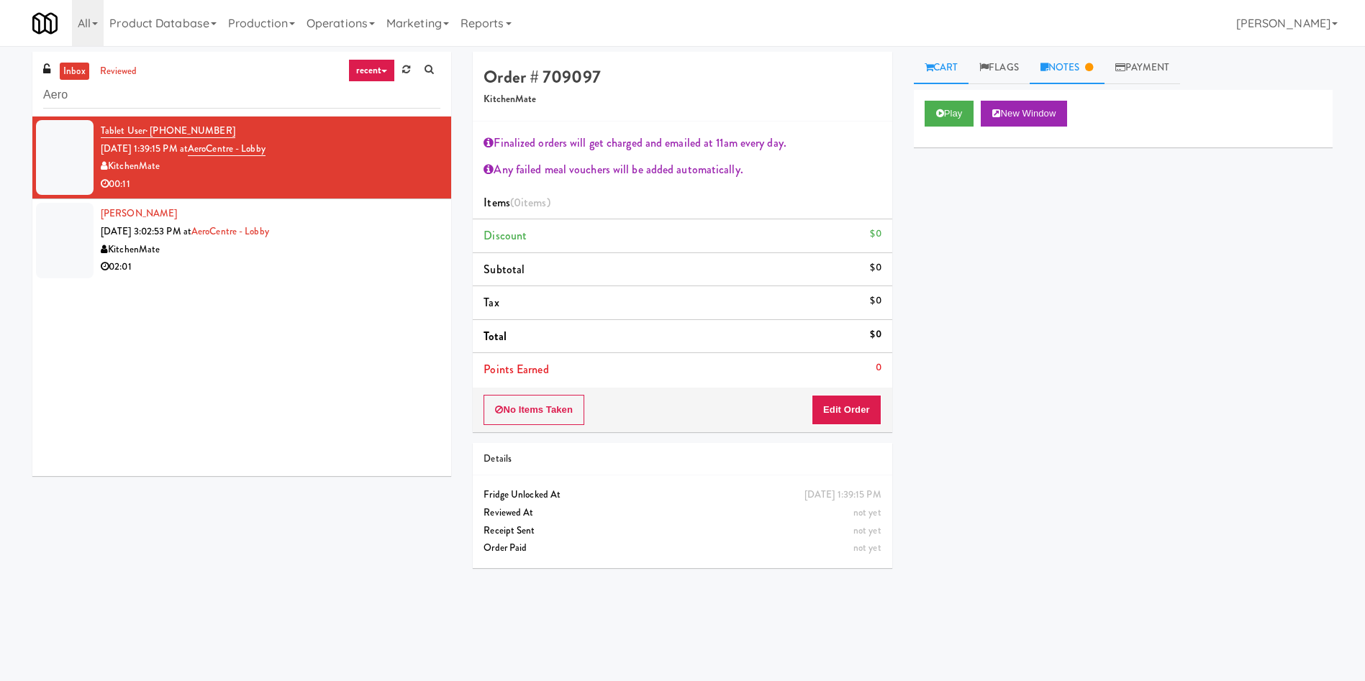
click at [1087, 76] on link "Notes" at bounding box center [1067, 68] width 75 height 32
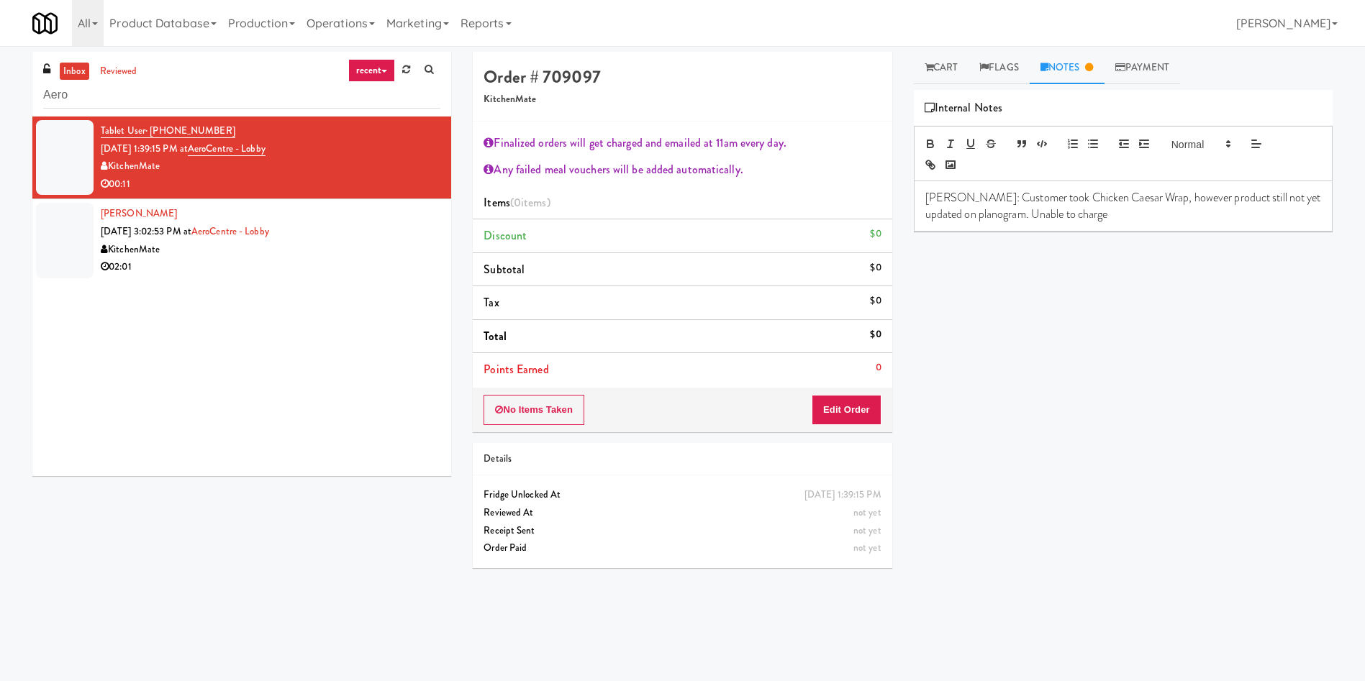
click at [58, 476] on div "inbox reviewed recent all unclear take inventory issue suspicious failed recent…" at bounding box center [242, 269] width 440 height 435
click at [1123, 216] on p "[PERSON_NAME]: Customer took Chicken Caesar Wrap, however product still not yet…" at bounding box center [1123, 206] width 396 height 32
click at [953, 282] on p "1x Chickem Caesar Wrap" at bounding box center [1123, 279] width 396 height 16
click at [826, 404] on button "Edit Order" at bounding box center [847, 410] width 70 height 30
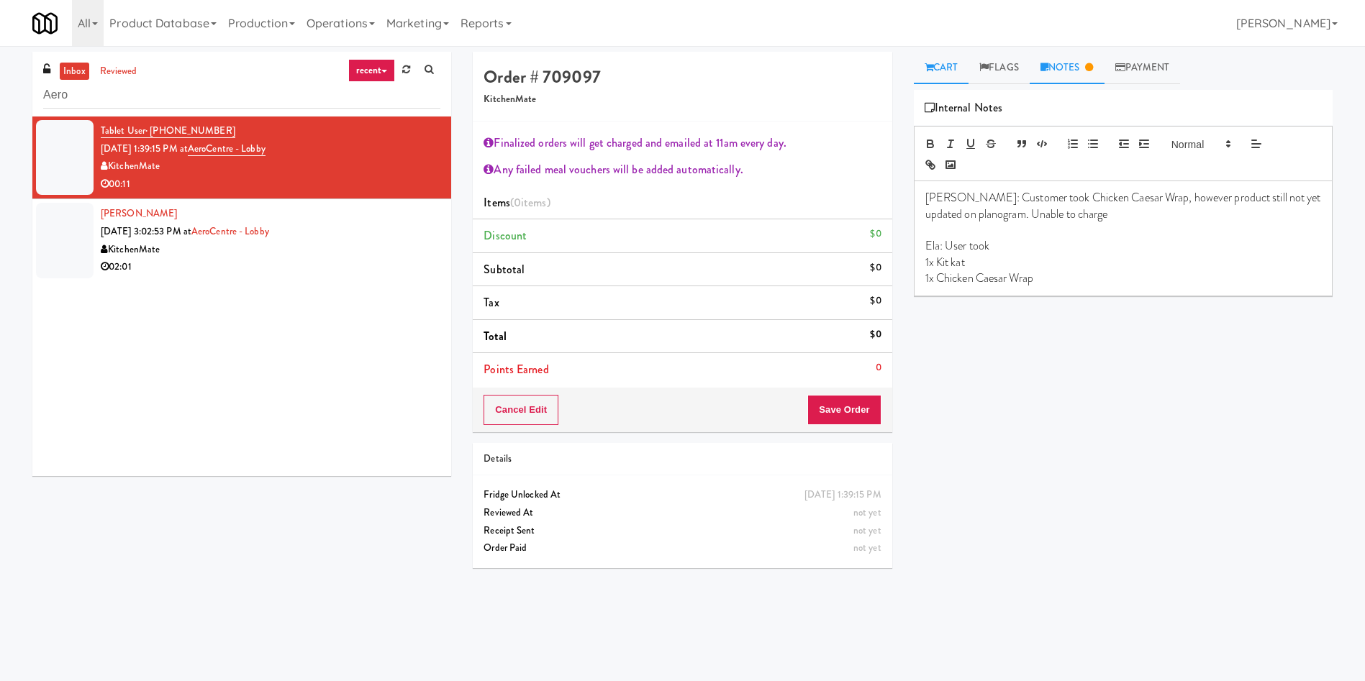
click at [938, 74] on link "Cart" at bounding box center [941, 68] width 55 height 32
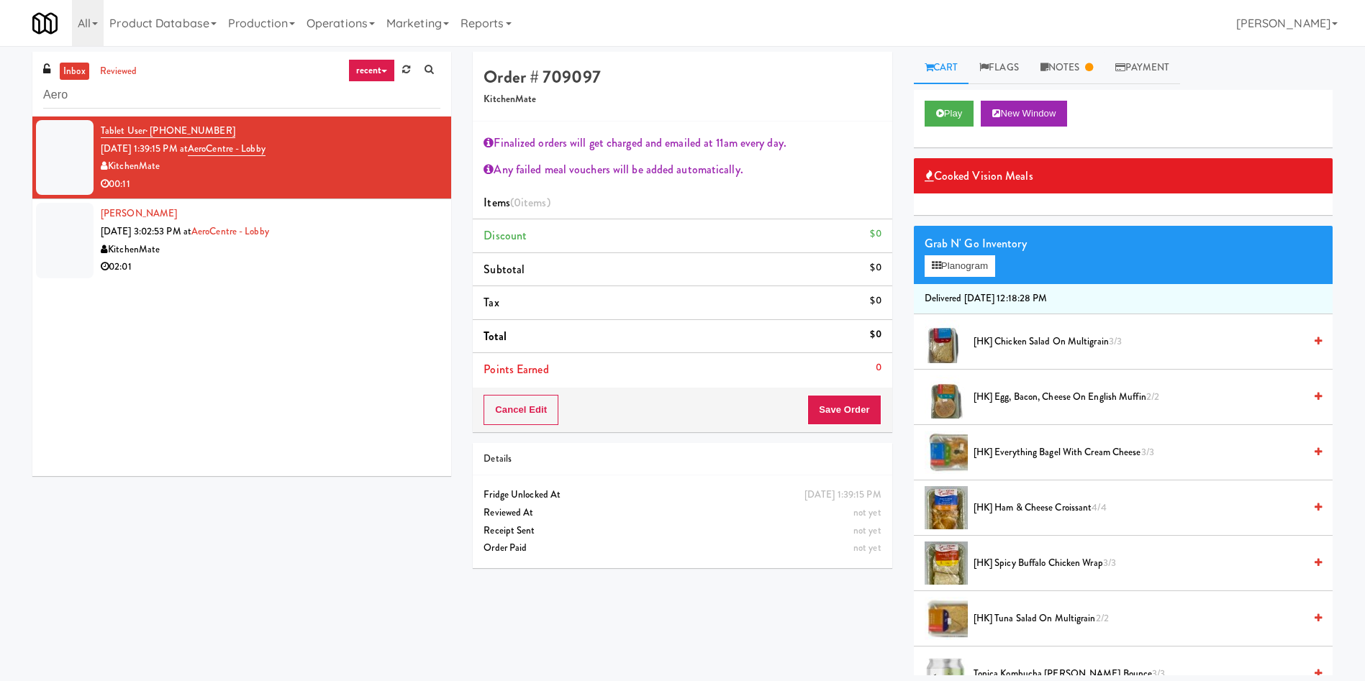
click at [1010, 342] on span "[HK] Chicken Salad on Multigrain 3/3" at bounding box center [1139, 342] width 330 height 18
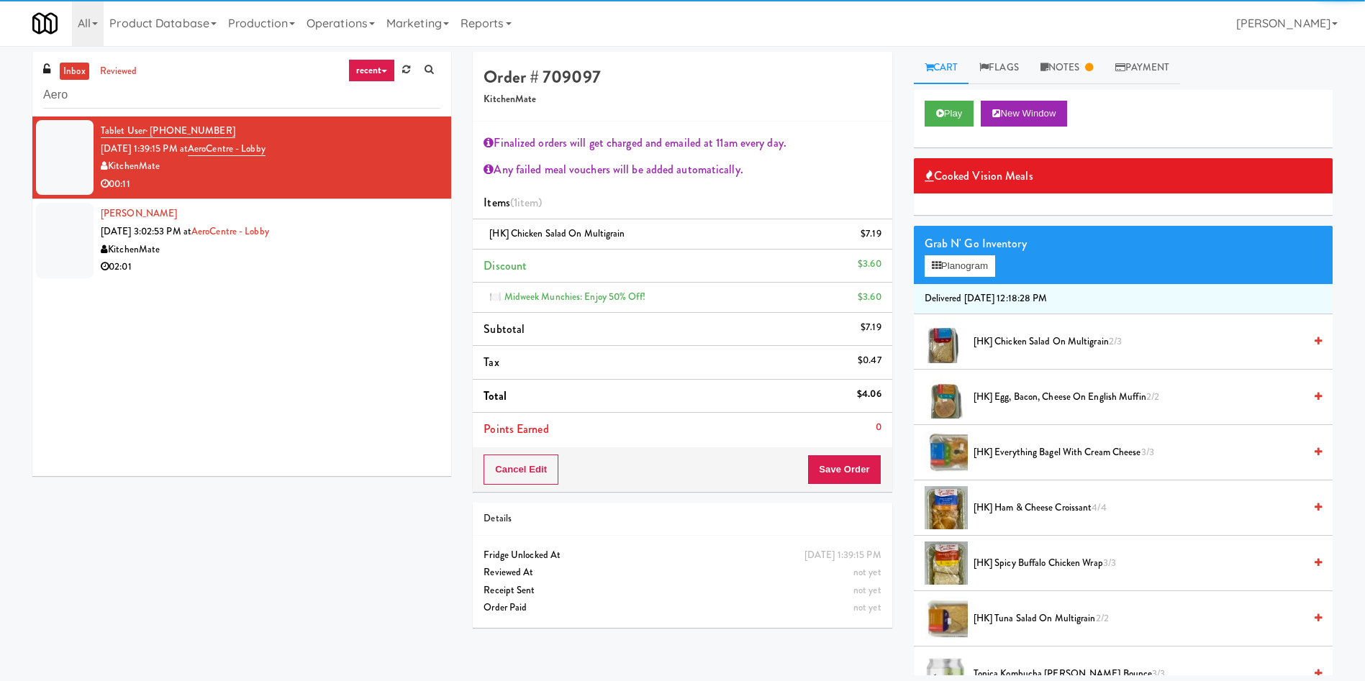
click at [1014, 390] on span "[HK] Egg, Bacon, Cheese on English Muffin 2/2" at bounding box center [1139, 398] width 330 height 18
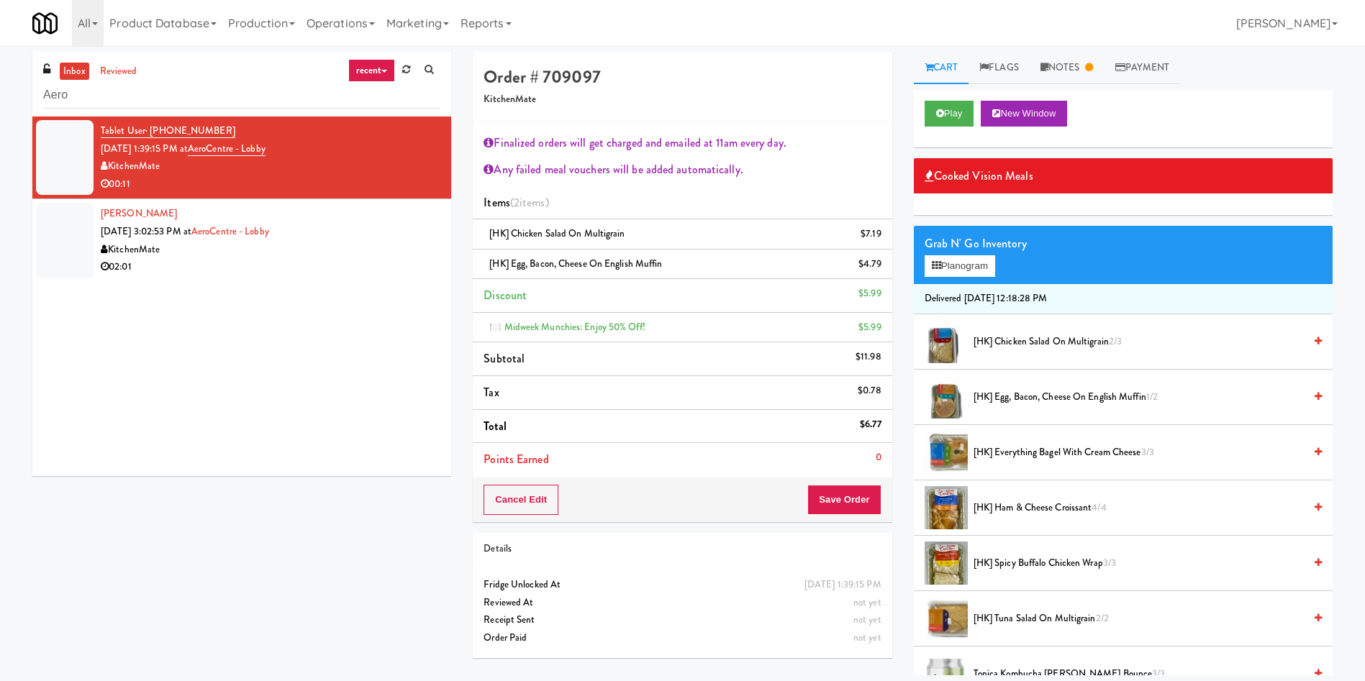
click at [1007, 446] on span "[HK] Everything Bagel with Cream Cheese 3/3" at bounding box center [1139, 453] width 330 height 18
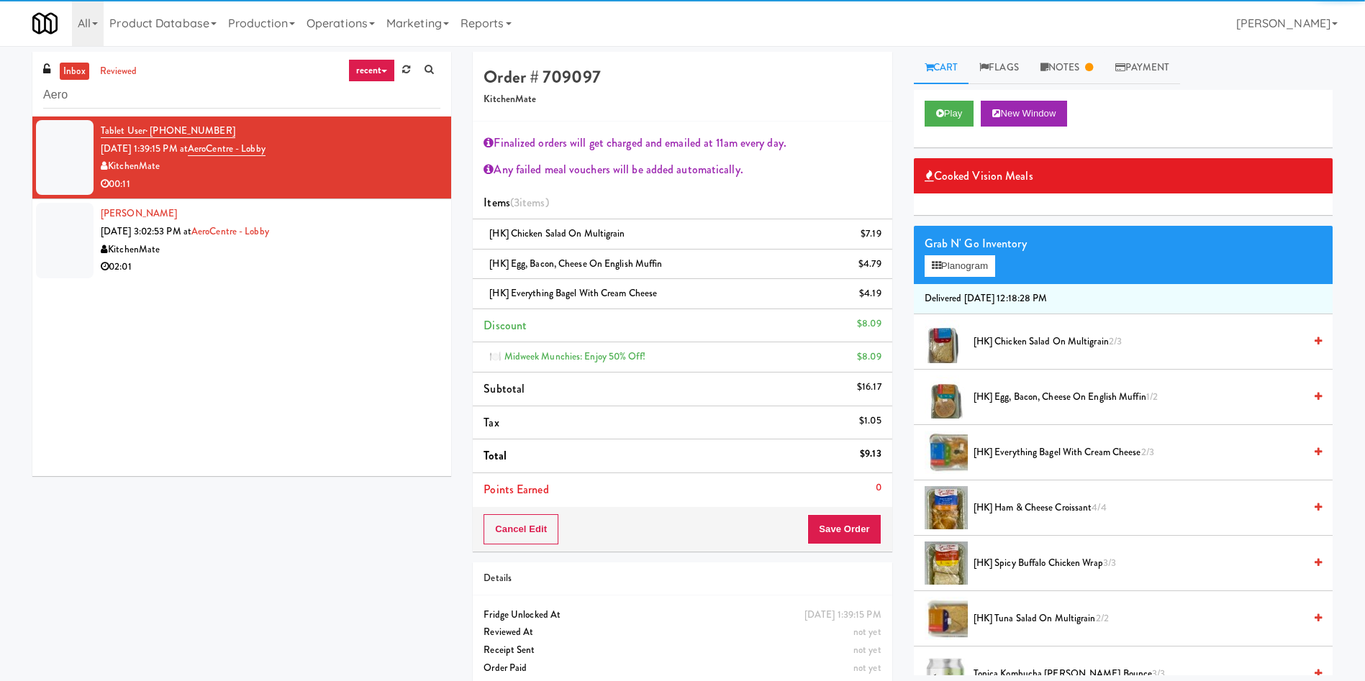
click at [998, 509] on span "[HK] Ham & Cheese Croissant 4/4" at bounding box center [1139, 508] width 330 height 18
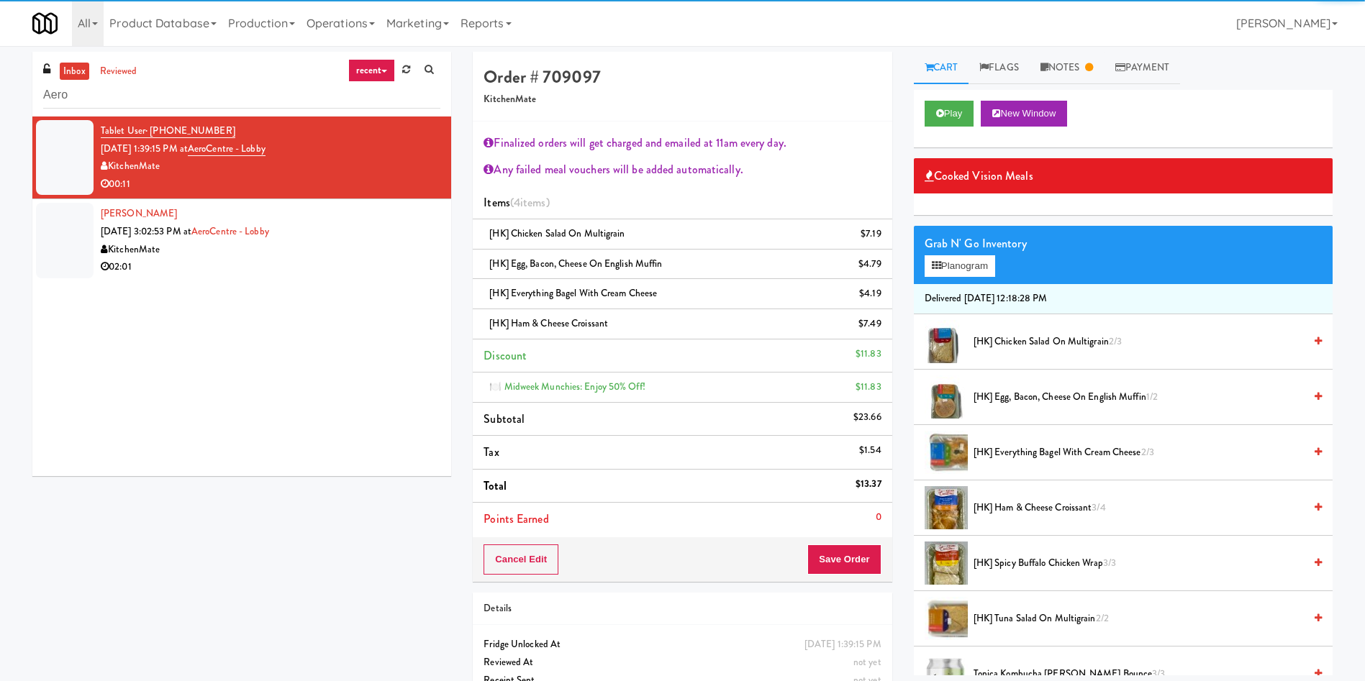
click at [1003, 571] on span "[HK] Spicy Buffalo Chicken Wrap 3/3" at bounding box center [1139, 564] width 330 height 18
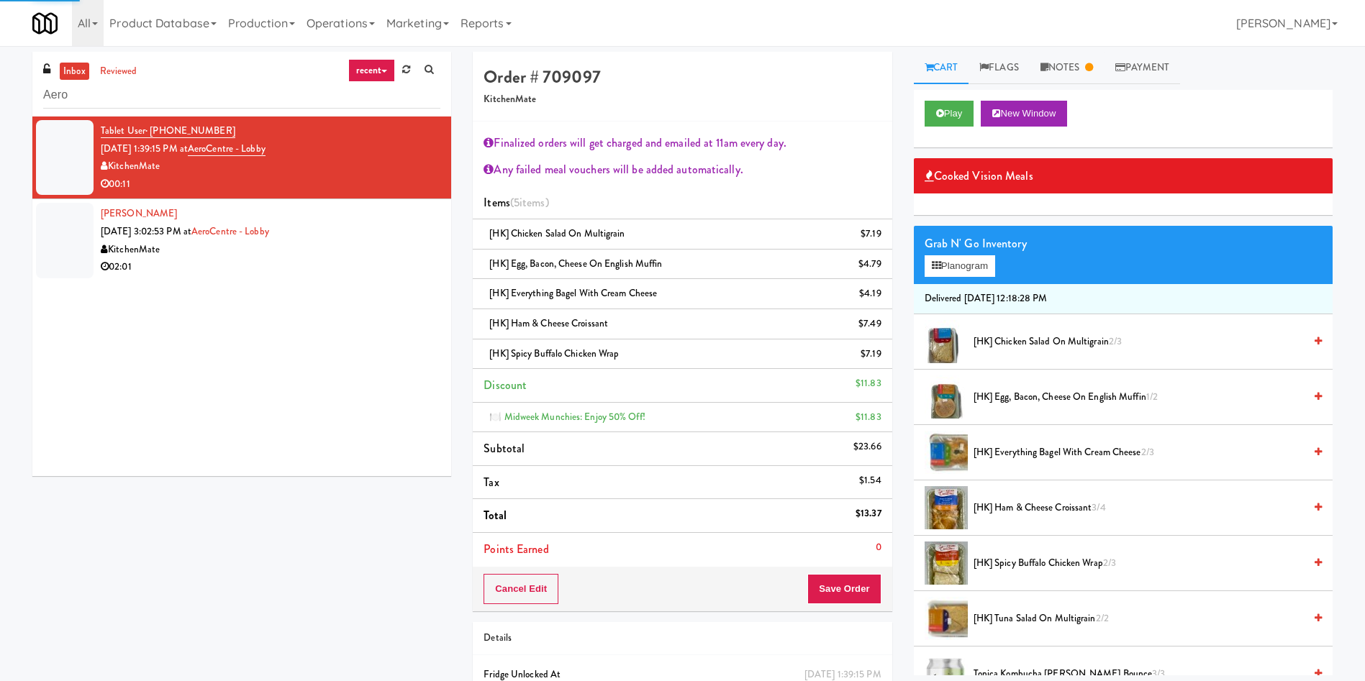
click at [1008, 609] on li "[HK] Tuna Salad on Multigrain 2/2" at bounding box center [1123, 619] width 419 height 55
click at [1011, 615] on span "[HK] Tuna Salad on Multigrain 2/2" at bounding box center [1139, 619] width 330 height 18
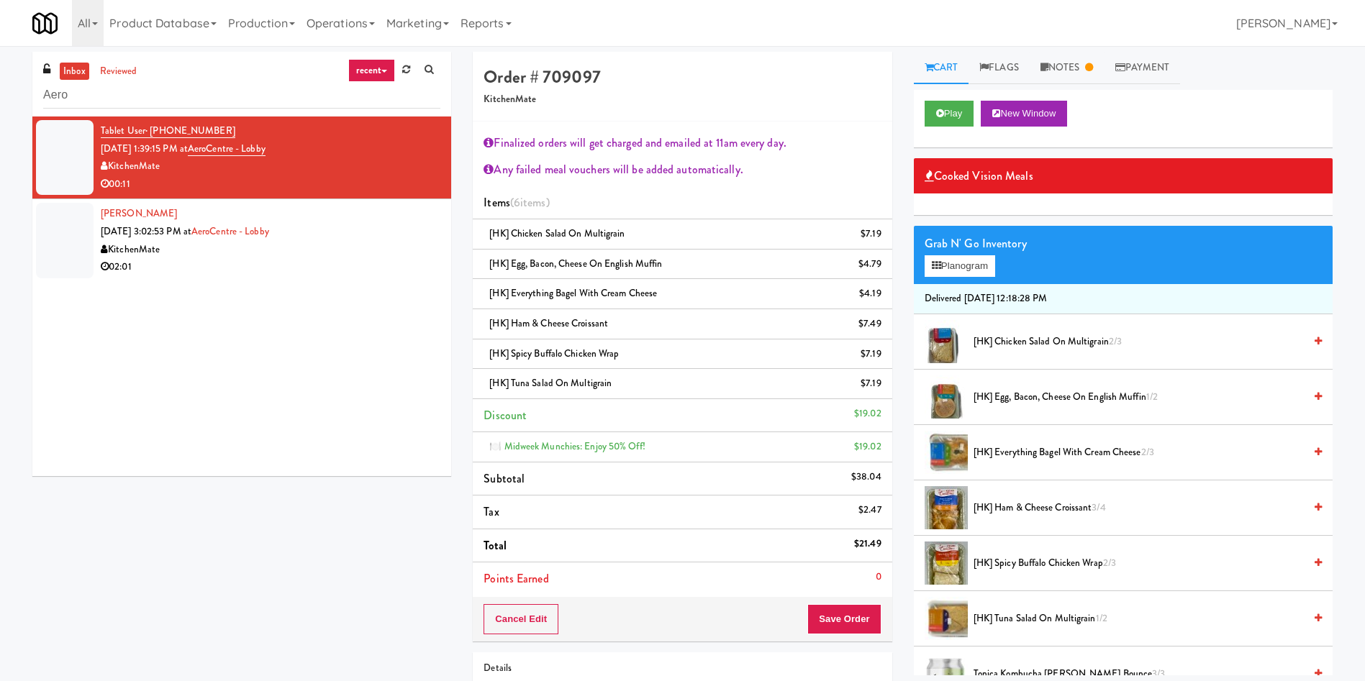
click at [382, 466] on div "Tablet User · (647) 703-5612 [DATE] 1:39:15 PM at AeroCentre - Lobby KitchenMat…" at bounding box center [241, 297] width 419 height 360
click at [883, 386] on icon at bounding box center [882, 388] width 7 height 9
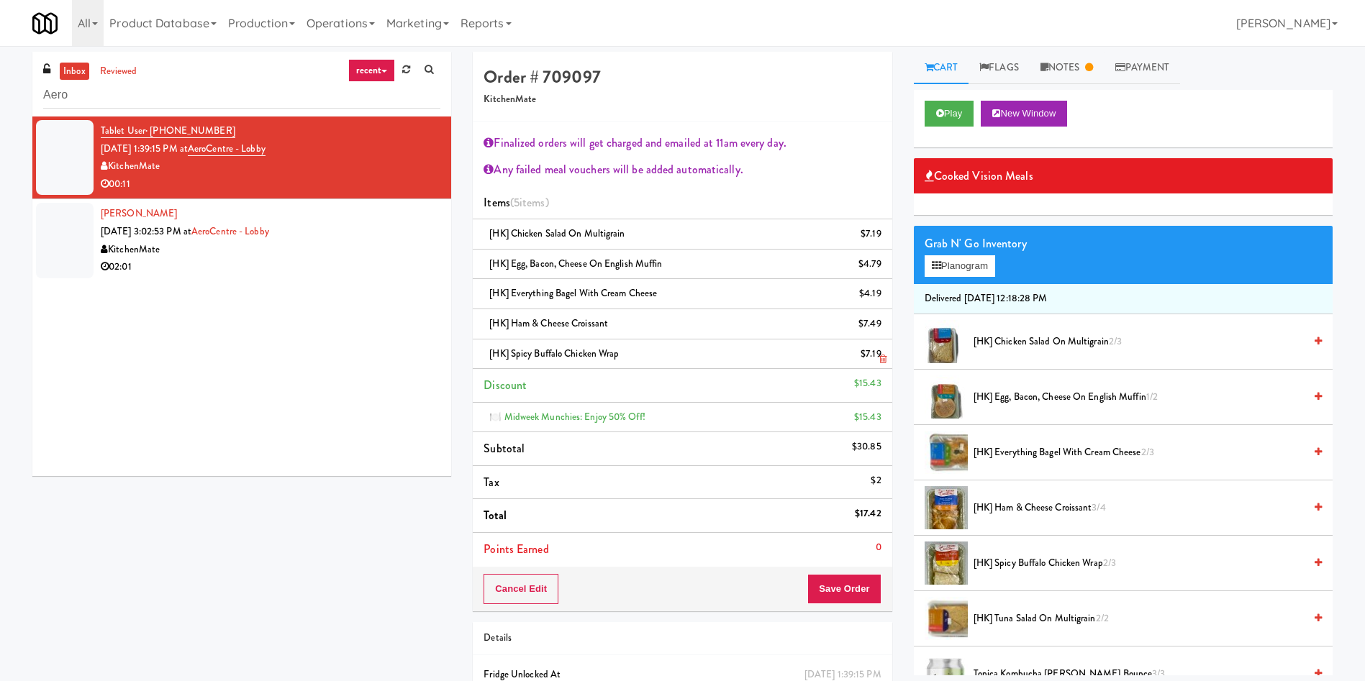
click at [887, 355] on li "[HK] Spicy Buffalo Chicken Wrap $7.19" at bounding box center [682, 355] width 419 height 30
click at [875, 325] on link at bounding box center [880, 330] width 13 height 18
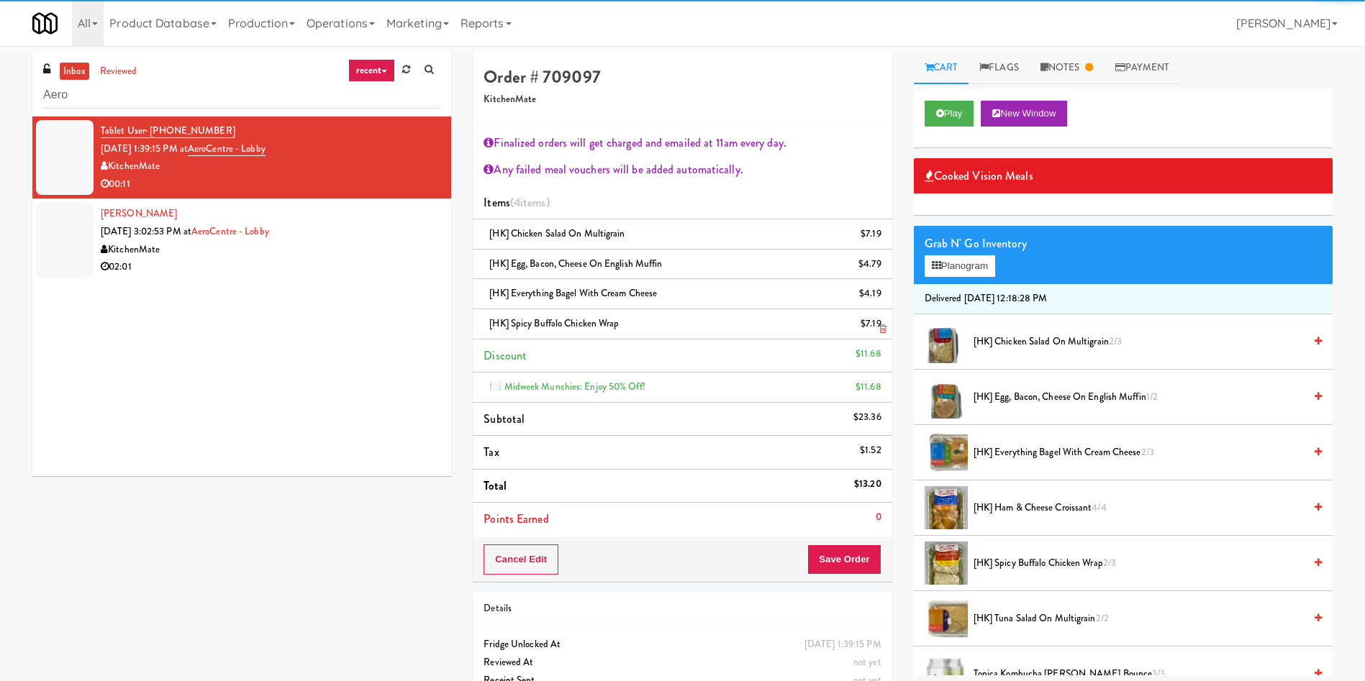
click at [880, 335] on link at bounding box center [880, 330] width 13 height 18
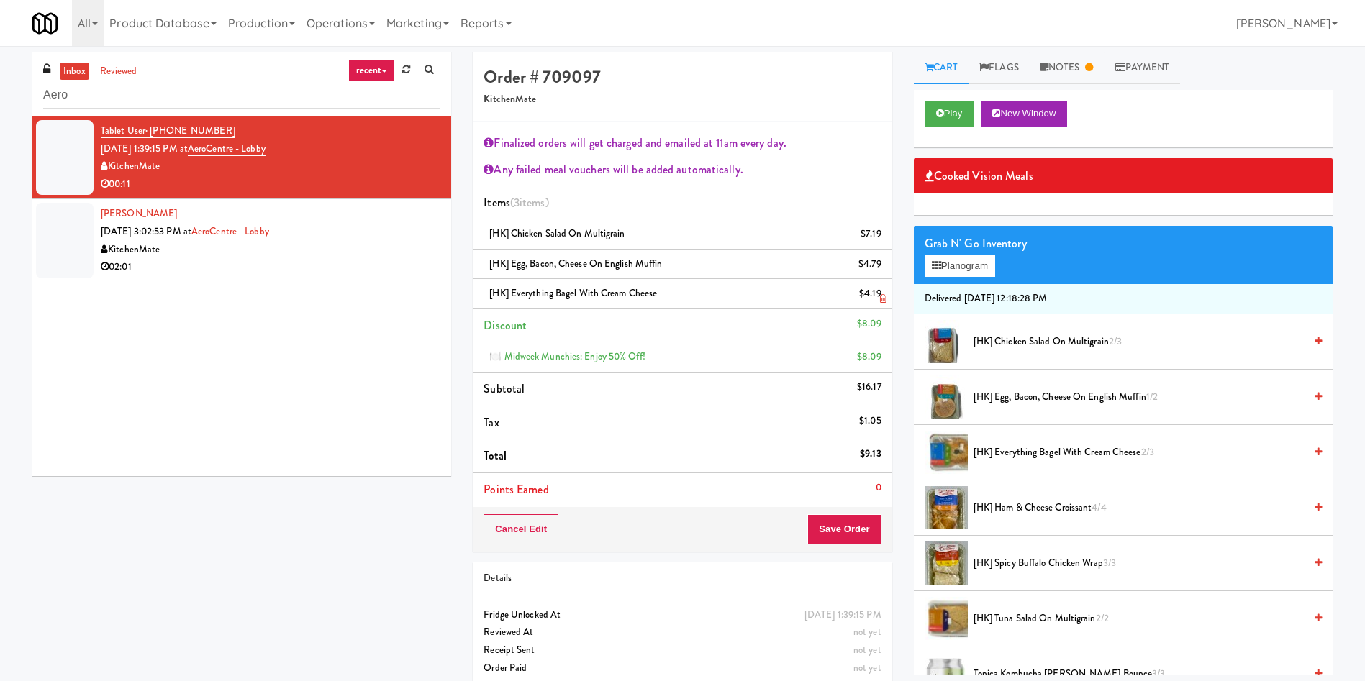
click at [880, 297] on icon at bounding box center [882, 298] width 7 height 9
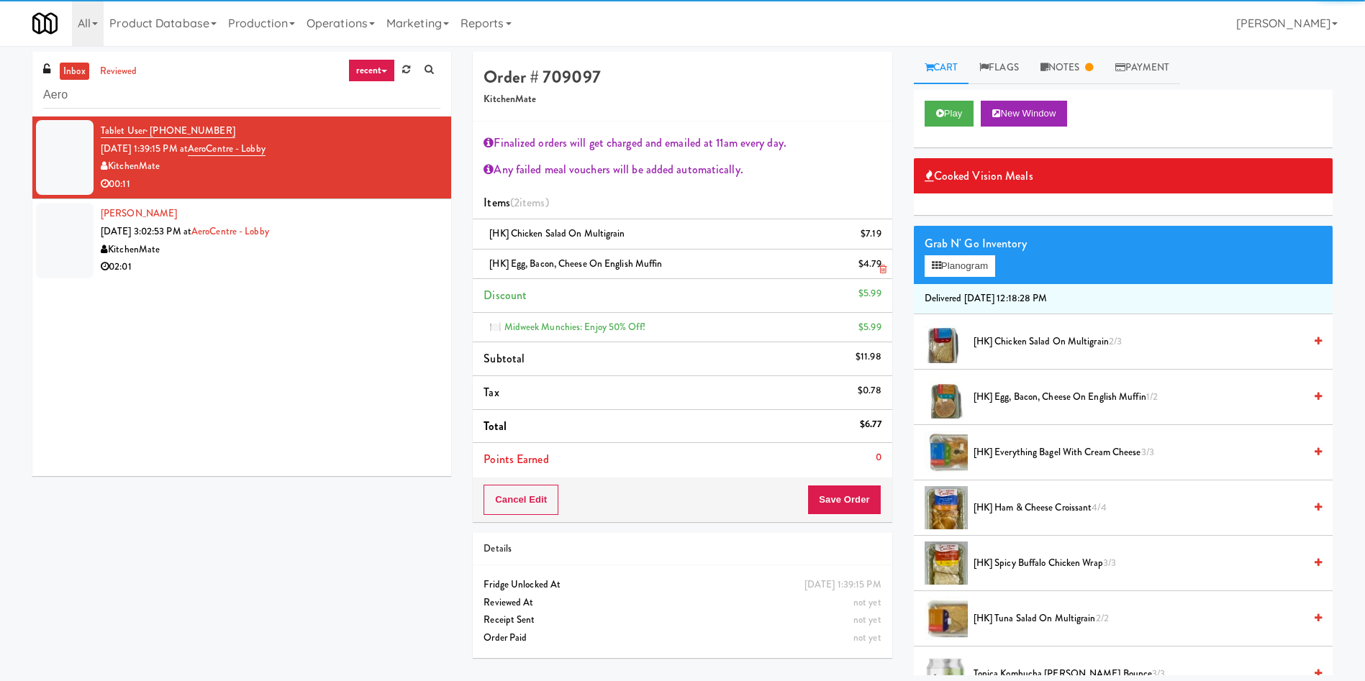
click at [880, 257] on div "$4.79" at bounding box center [870, 264] width 23 height 18
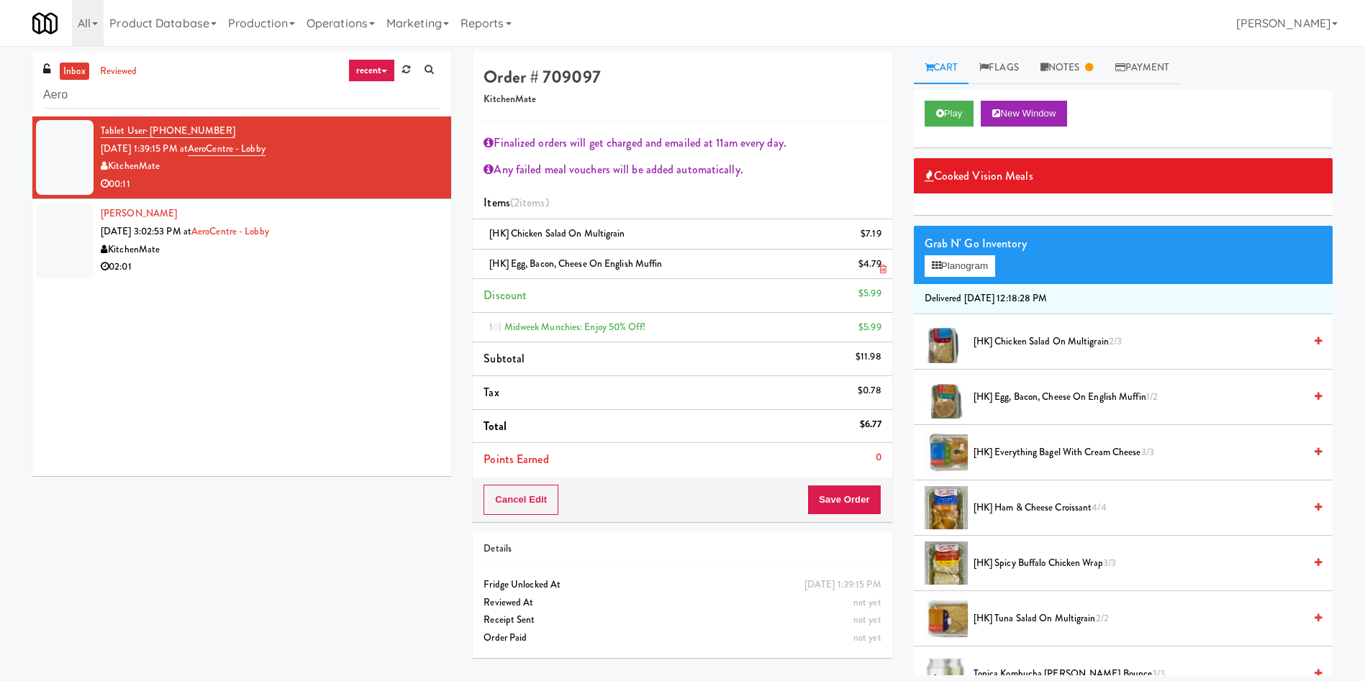
click at [878, 266] on link at bounding box center [880, 270] width 13 height 18
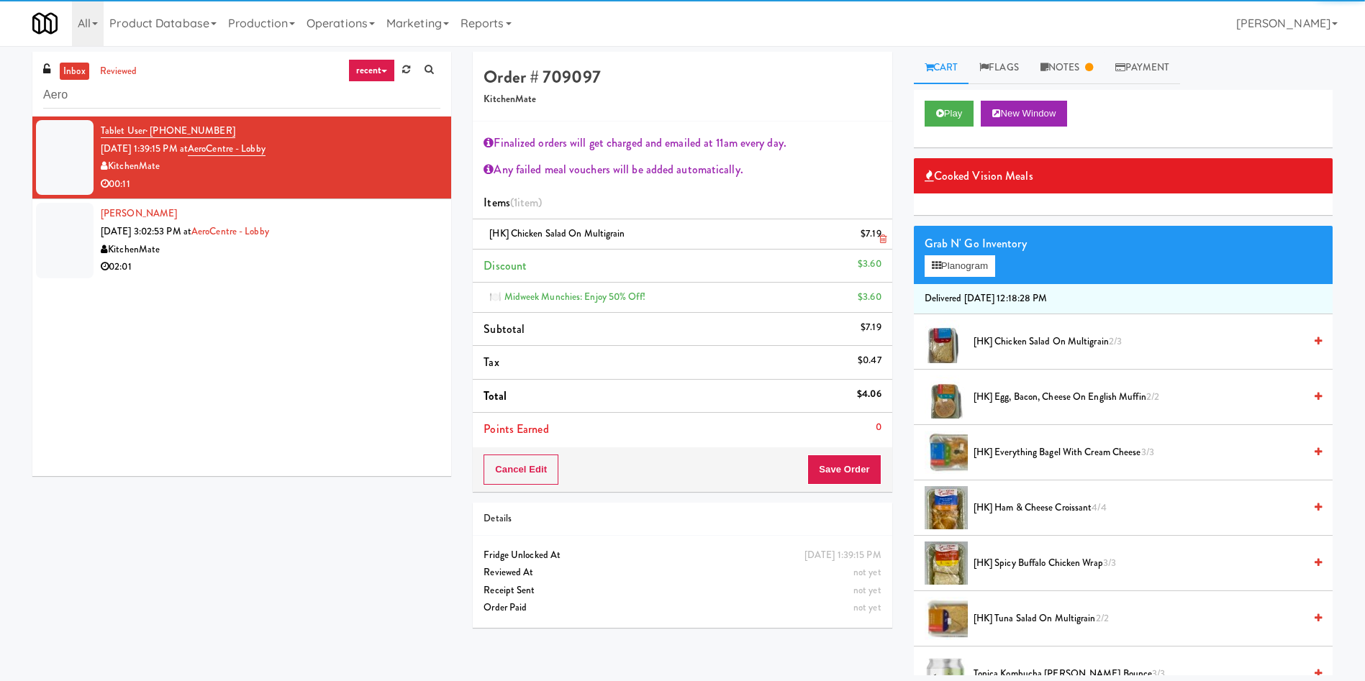
click at [884, 243] on icon at bounding box center [882, 239] width 7 height 9
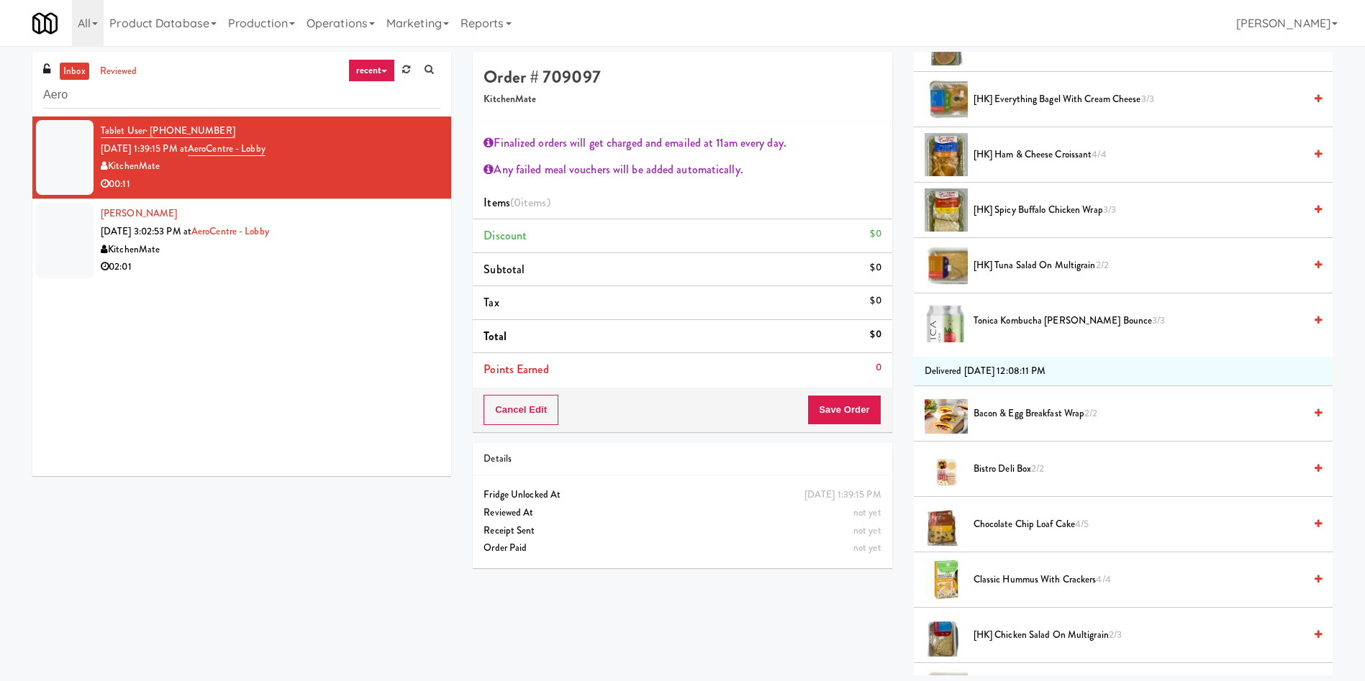
scroll to position [540, 0]
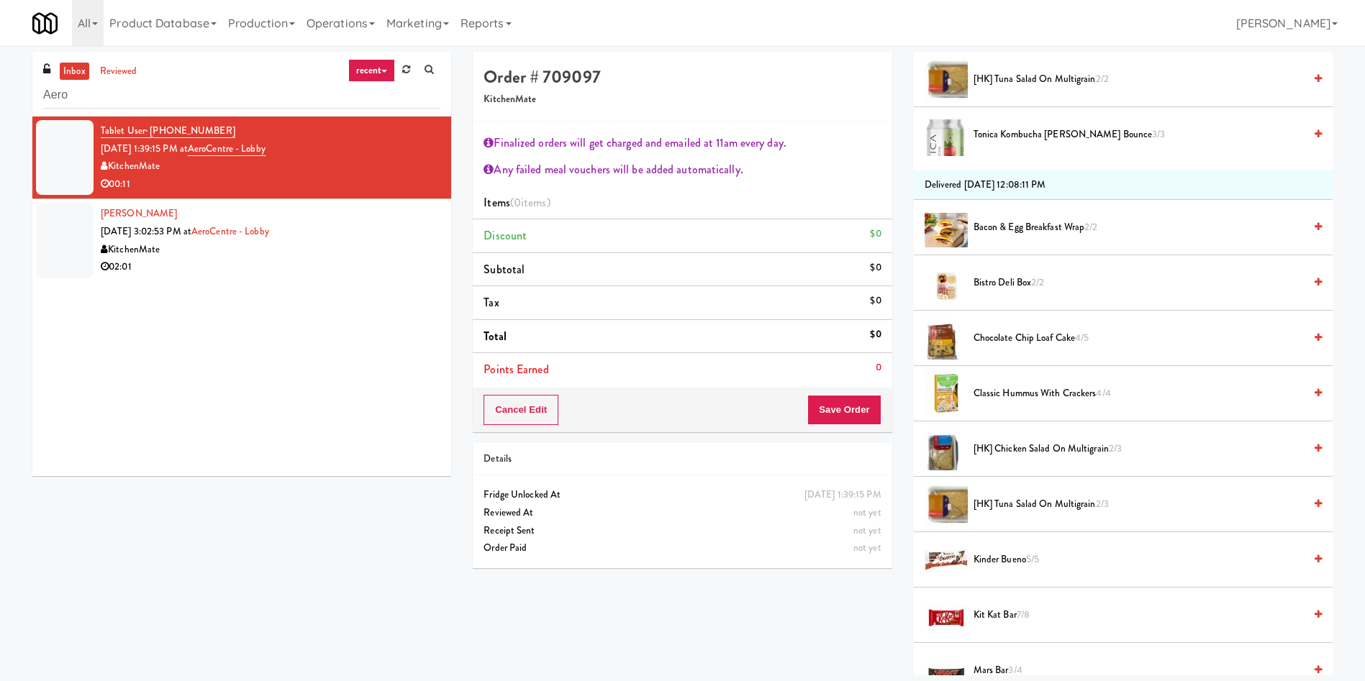
click at [188, 270] on div "02:01" at bounding box center [271, 267] width 340 height 18
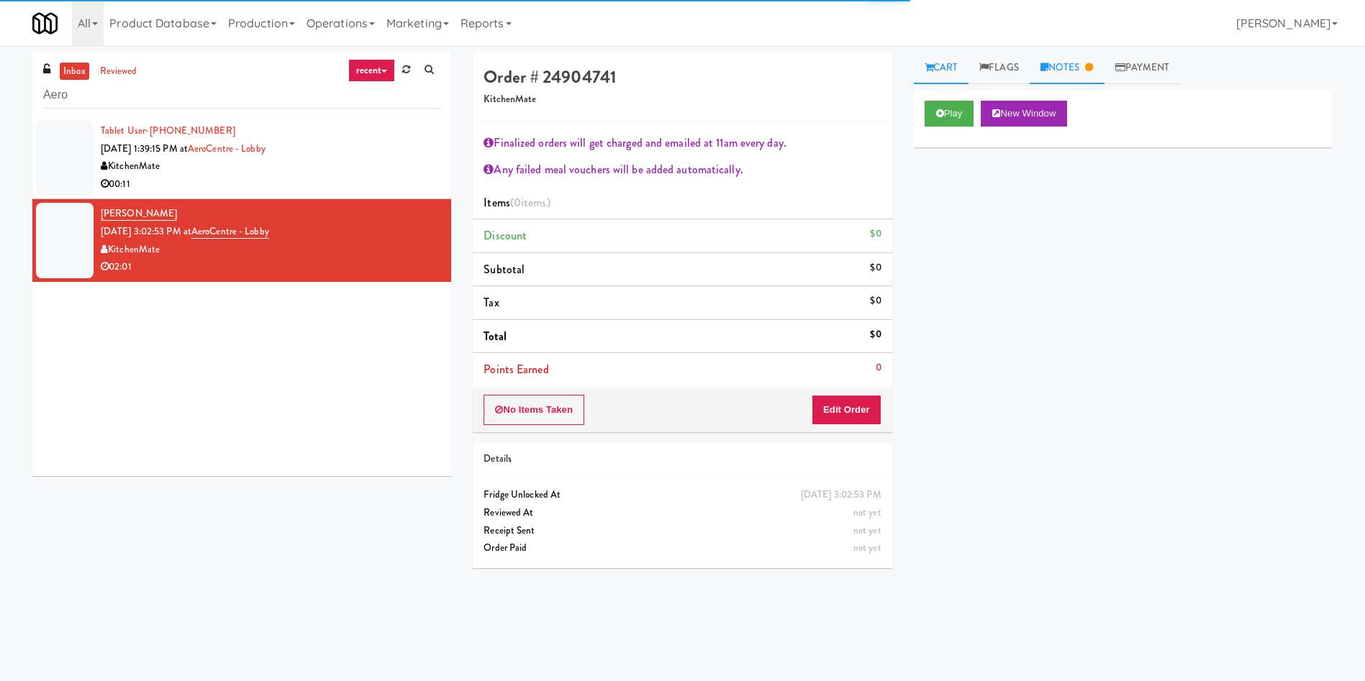
click at [1056, 75] on link "Notes" at bounding box center [1067, 68] width 75 height 32
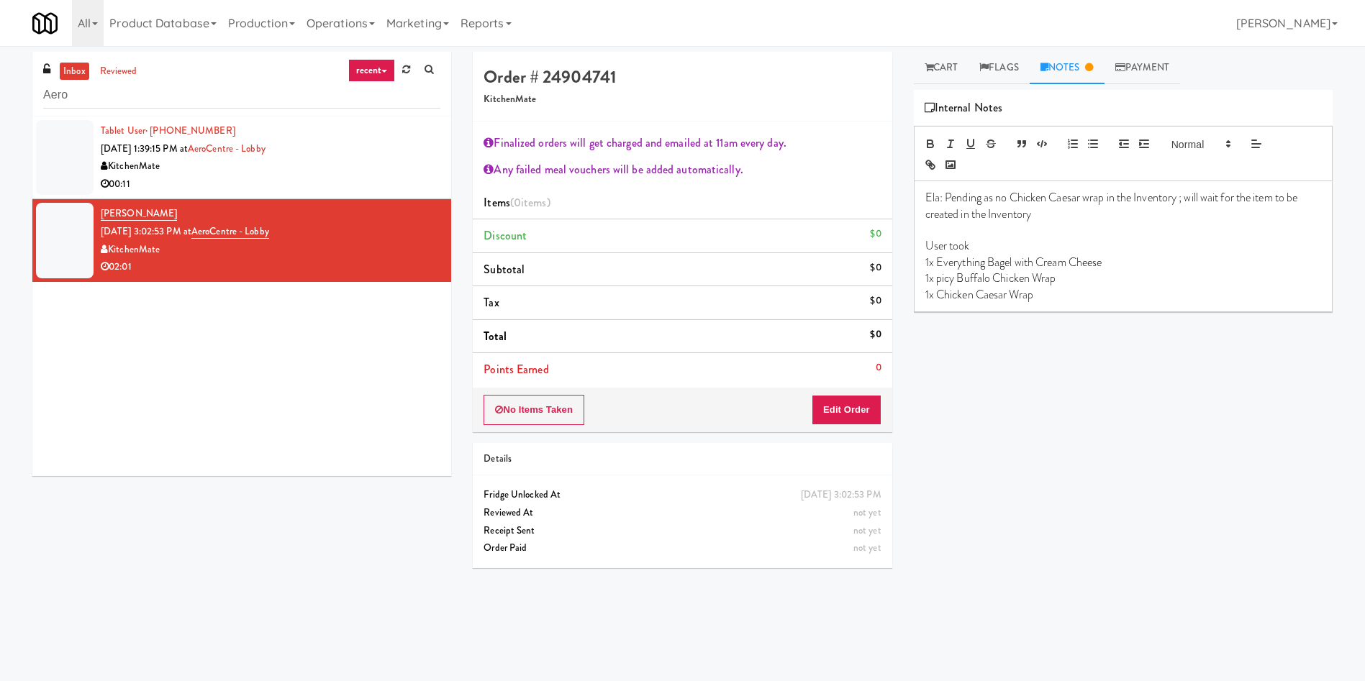
click at [334, 372] on div "Tablet User · (647) 703-5612 [DATE] 1:39:15 PM at AeroCentre - Lobby KitchenMat…" at bounding box center [241, 297] width 419 height 360
click at [1192, 443] on div "Play New Window Primary Flag Clear Flag if unable to determine what was taken o…" at bounding box center [1123, 360] width 419 height 540
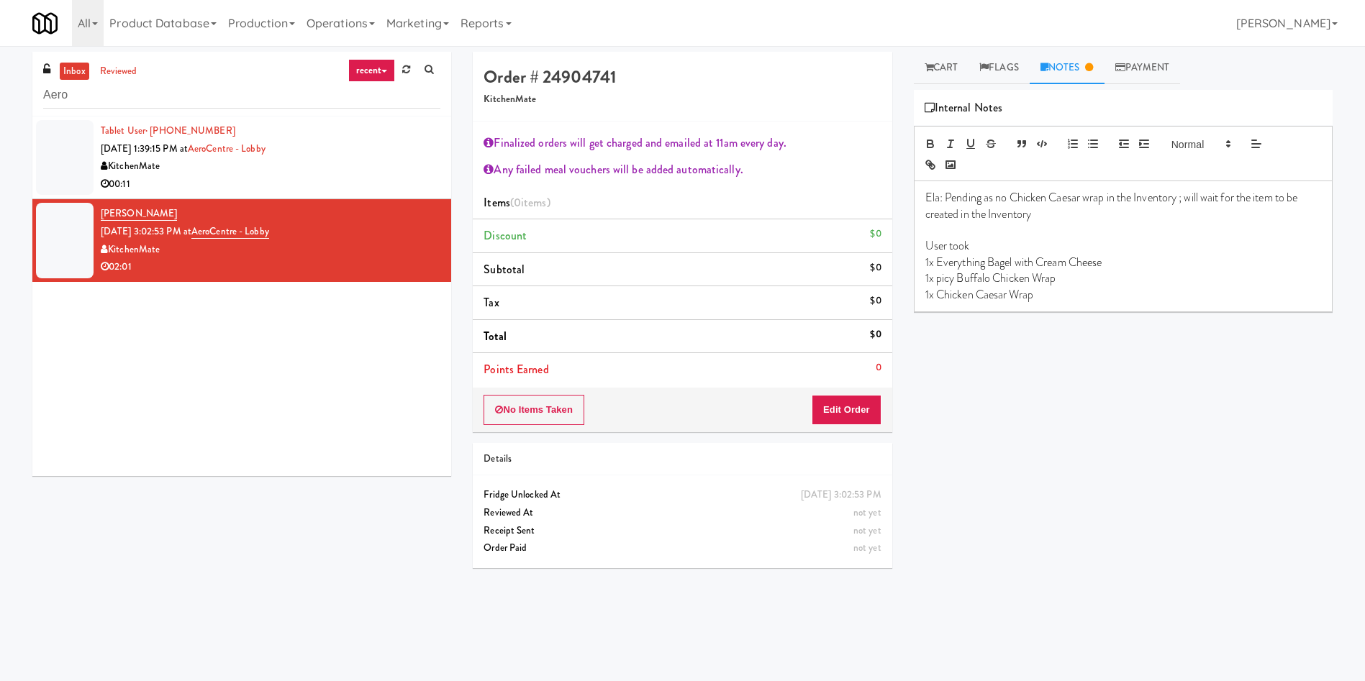
click at [1195, 445] on div "Play New Window Primary Flag Clear Flag if unable to determine what was taken o…" at bounding box center [1123, 360] width 419 height 540
click at [935, 275] on p "1x picy Buffalo Chicken Wrap" at bounding box center [1123, 279] width 396 height 16
drag, startPoint x: 936, startPoint y: 277, endPoint x: 956, endPoint y: 281, distance: 20.5
click at [936, 277] on p "1x picy Buffalo Chicken Wrap" at bounding box center [1123, 279] width 396 height 16
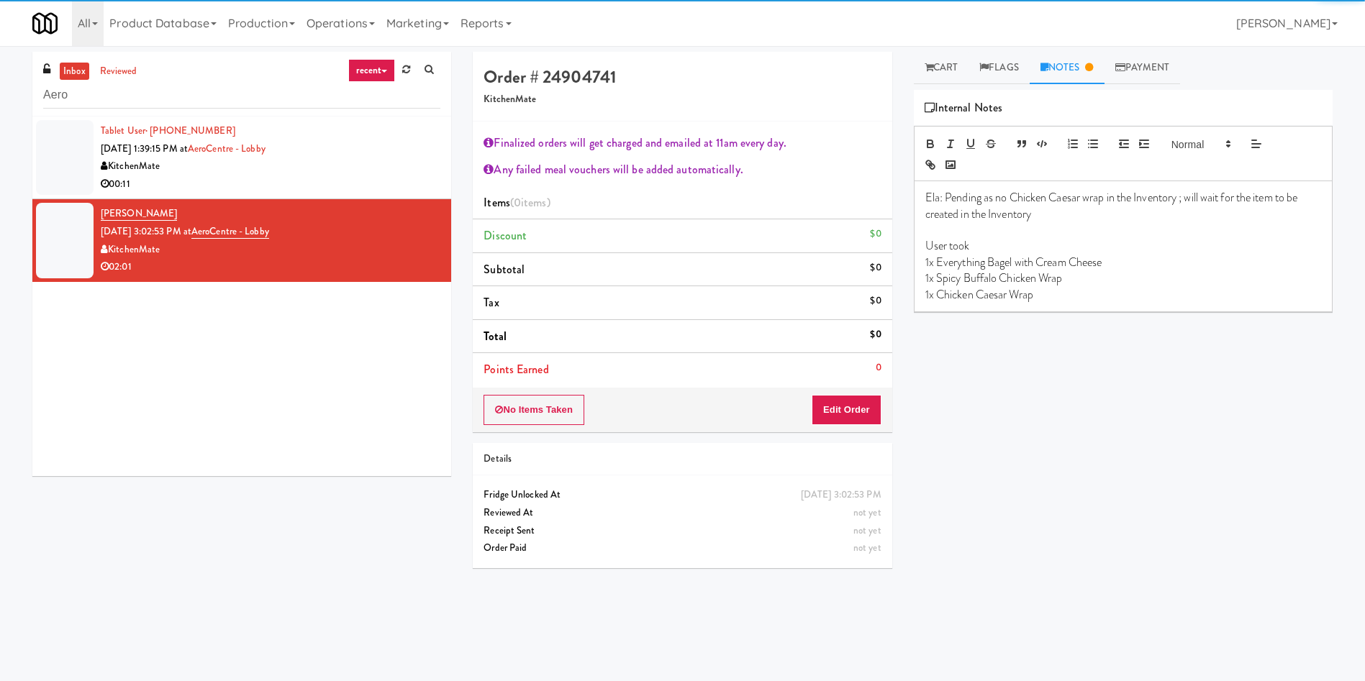
click at [1036, 396] on div "Play New Window Primary Flag Clear Flag if unable to determine what was taken o…" at bounding box center [1123, 360] width 419 height 540
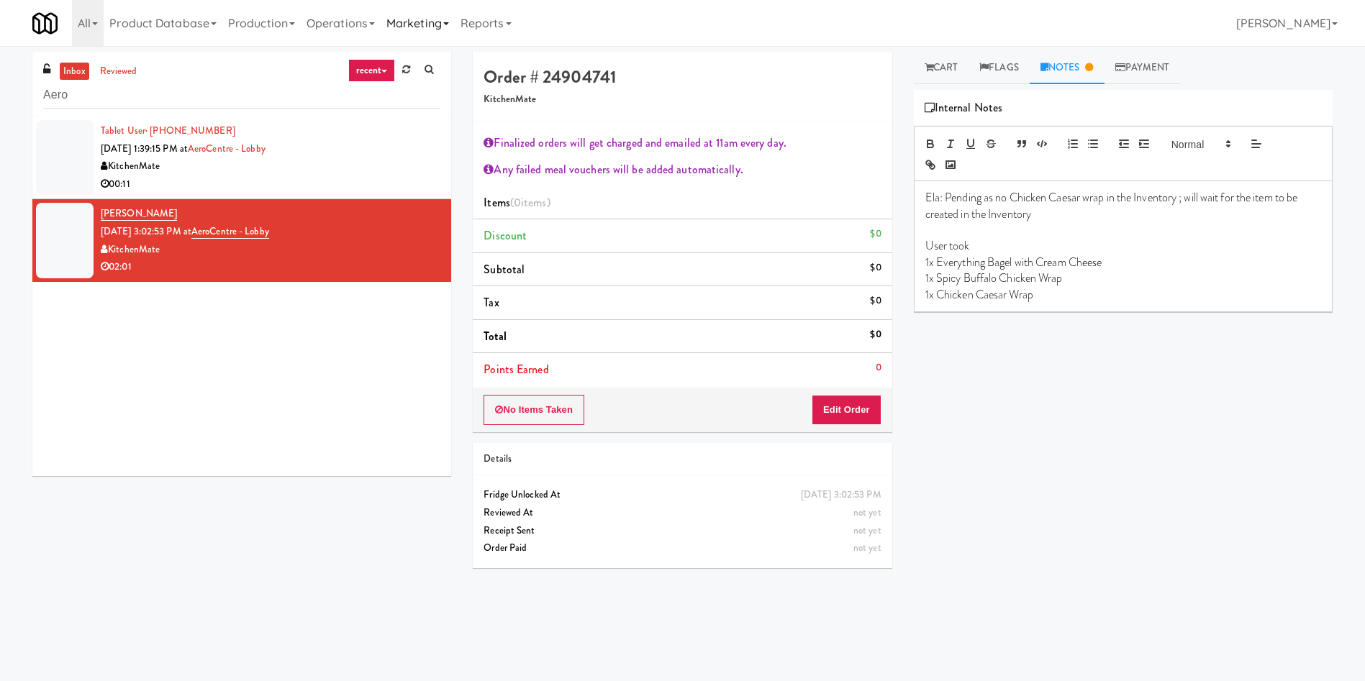
click at [411, 24] on link "Marketing" at bounding box center [418, 23] width 74 height 46
click at [499, 27] on link "Reports" at bounding box center [486, 23] width 63 height 46
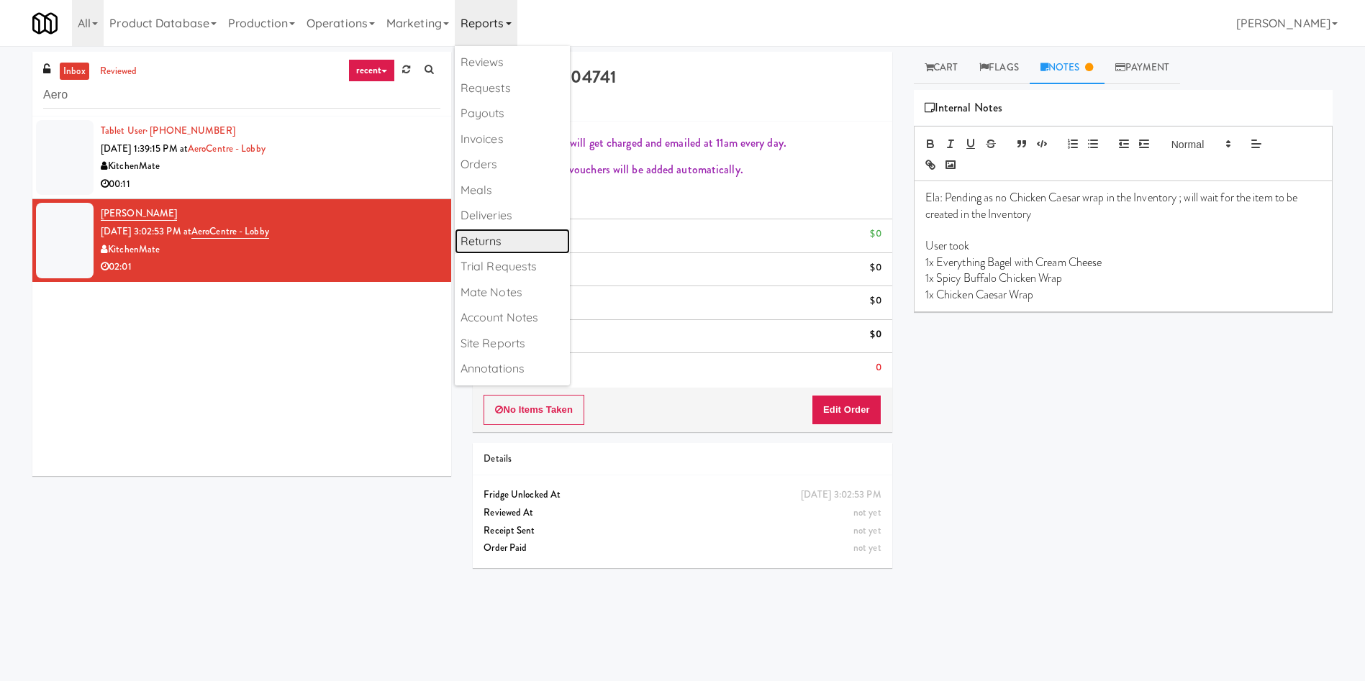
click at [517, 244] on link "Returns" at bounding box center [512, 242] width 115 height 26
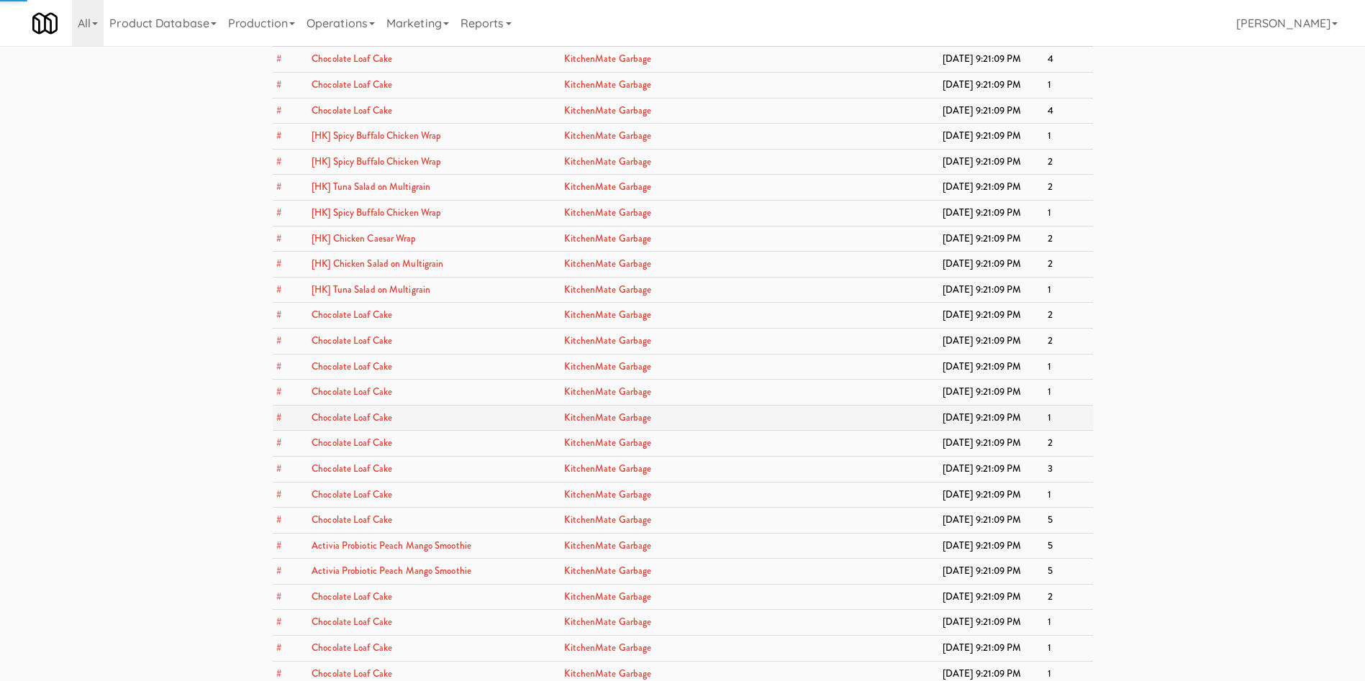
scroll to position [33570, 0]
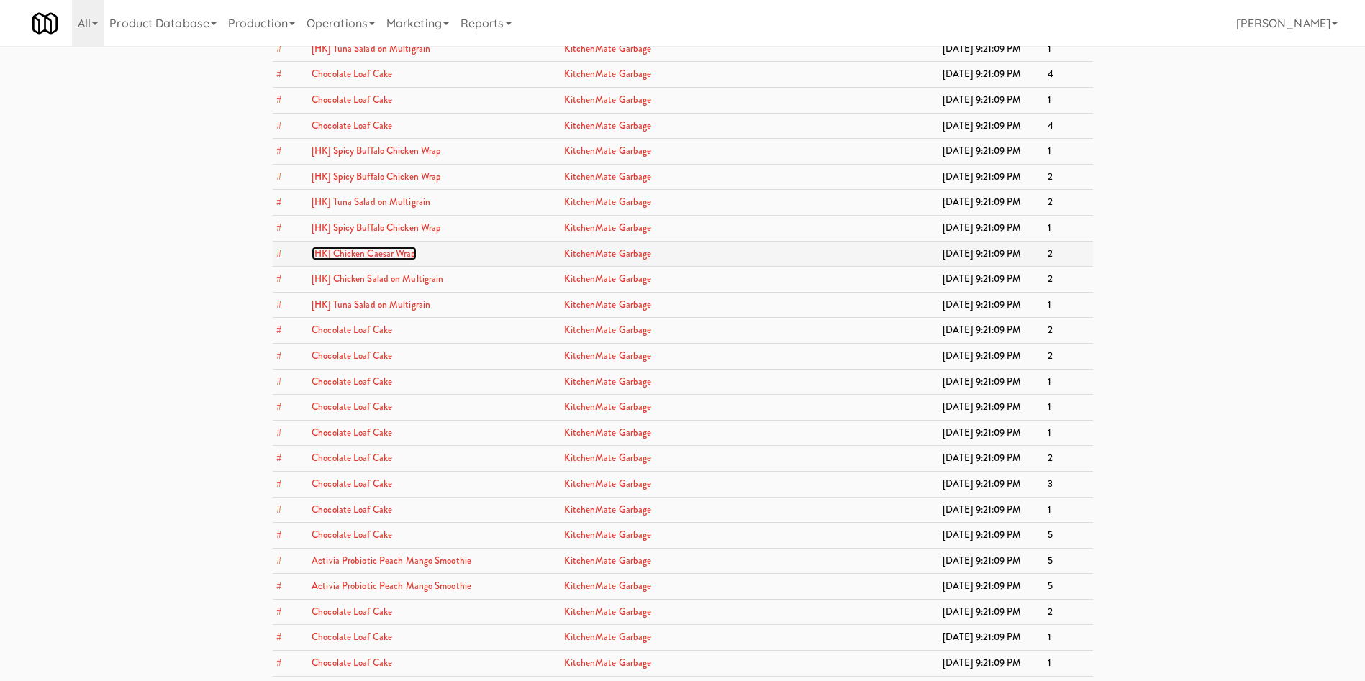
click at [375, 255] on link "[HK] Chicken Caesar Wrap" at bounding box center [364, 254] width 104 height 14
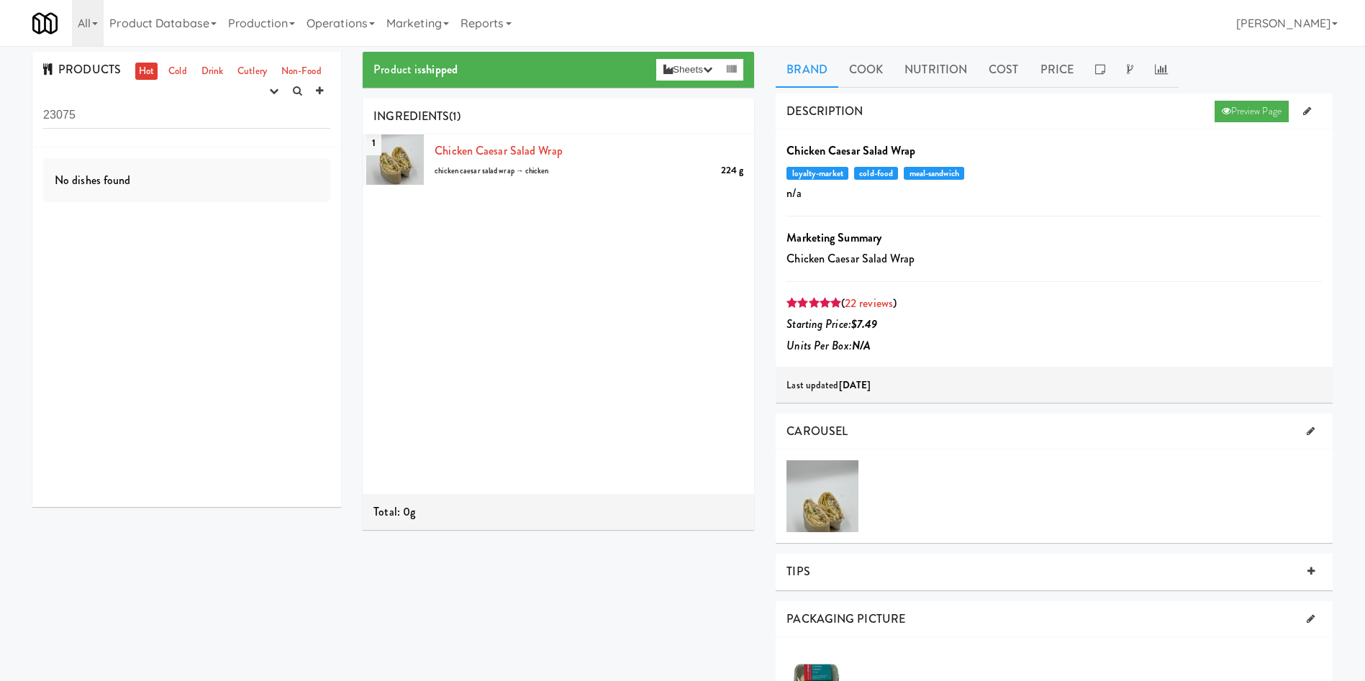
drag, startPoint x: 134, startPoint y: 348, endPoint x: 150, endPoint y: 349, distance: 15.9
click at [134, 348] on div "No dishes found" at bounding box center [186, 328] width 309 height 360
